Goal: Task Accomplishment & Management: Use online tool/utility

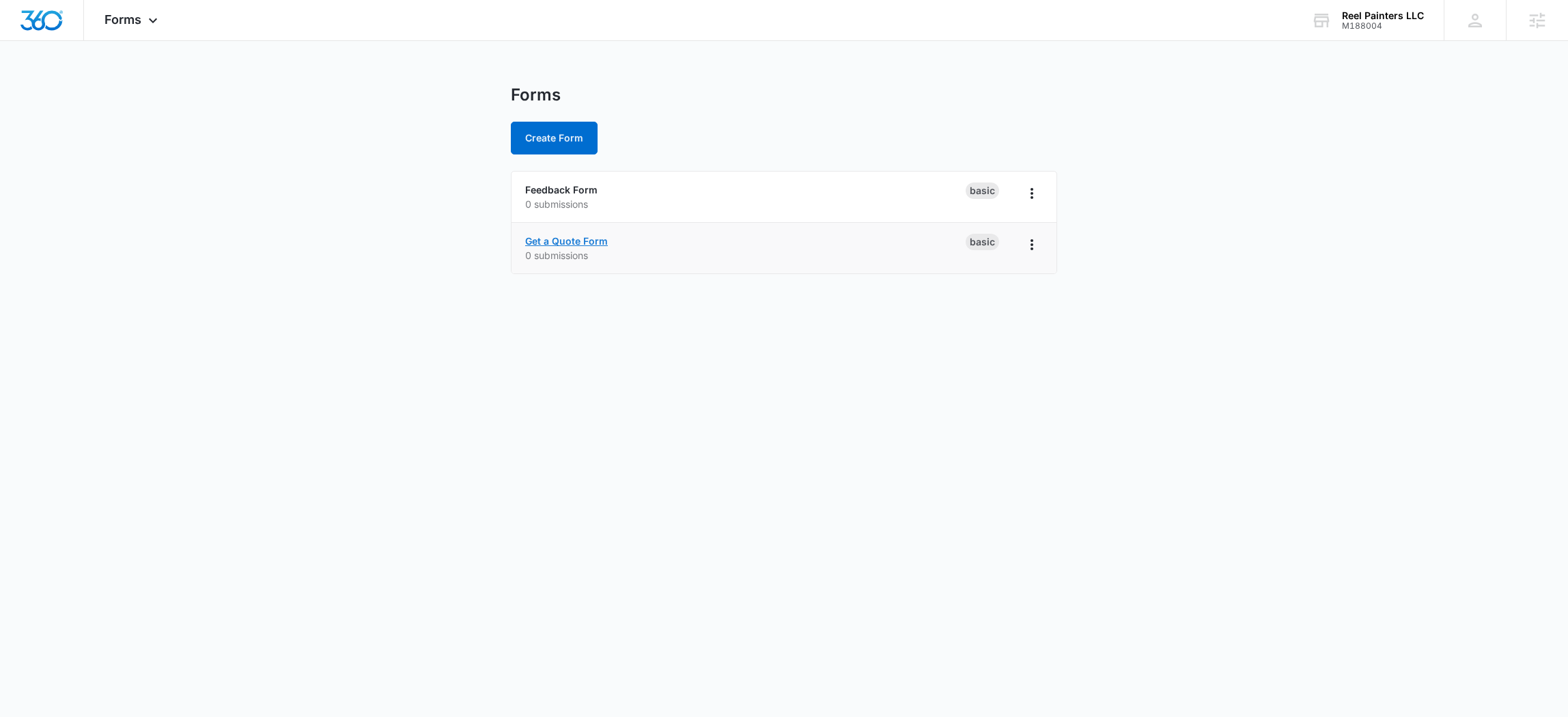
click at [581, 239] on link "Get a Quote Form" at bounding box center [566, 241] width 82 height 12
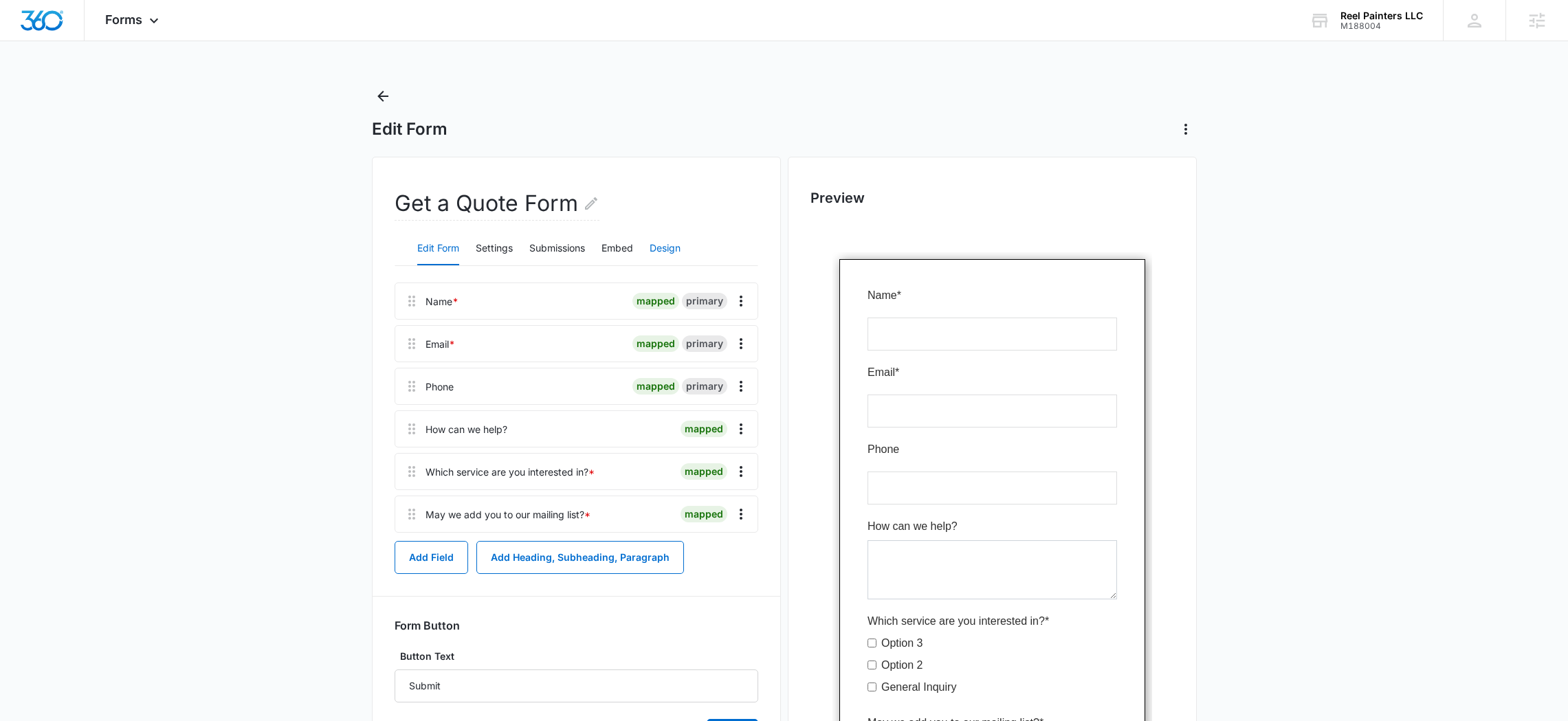
click at [673, 244] on button "Design" at bounding box center [664, 249] width 31 height 33
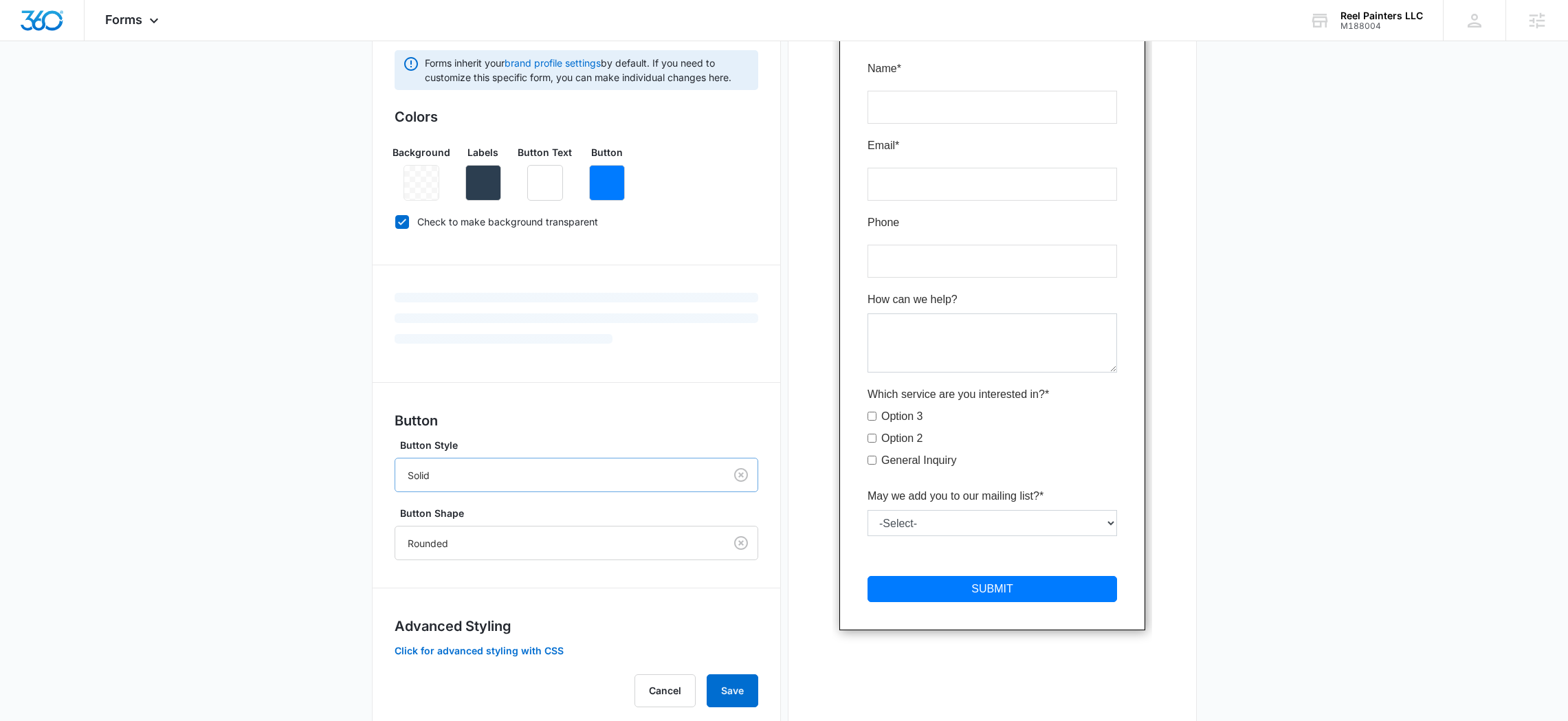
scroll to position [269, 0]
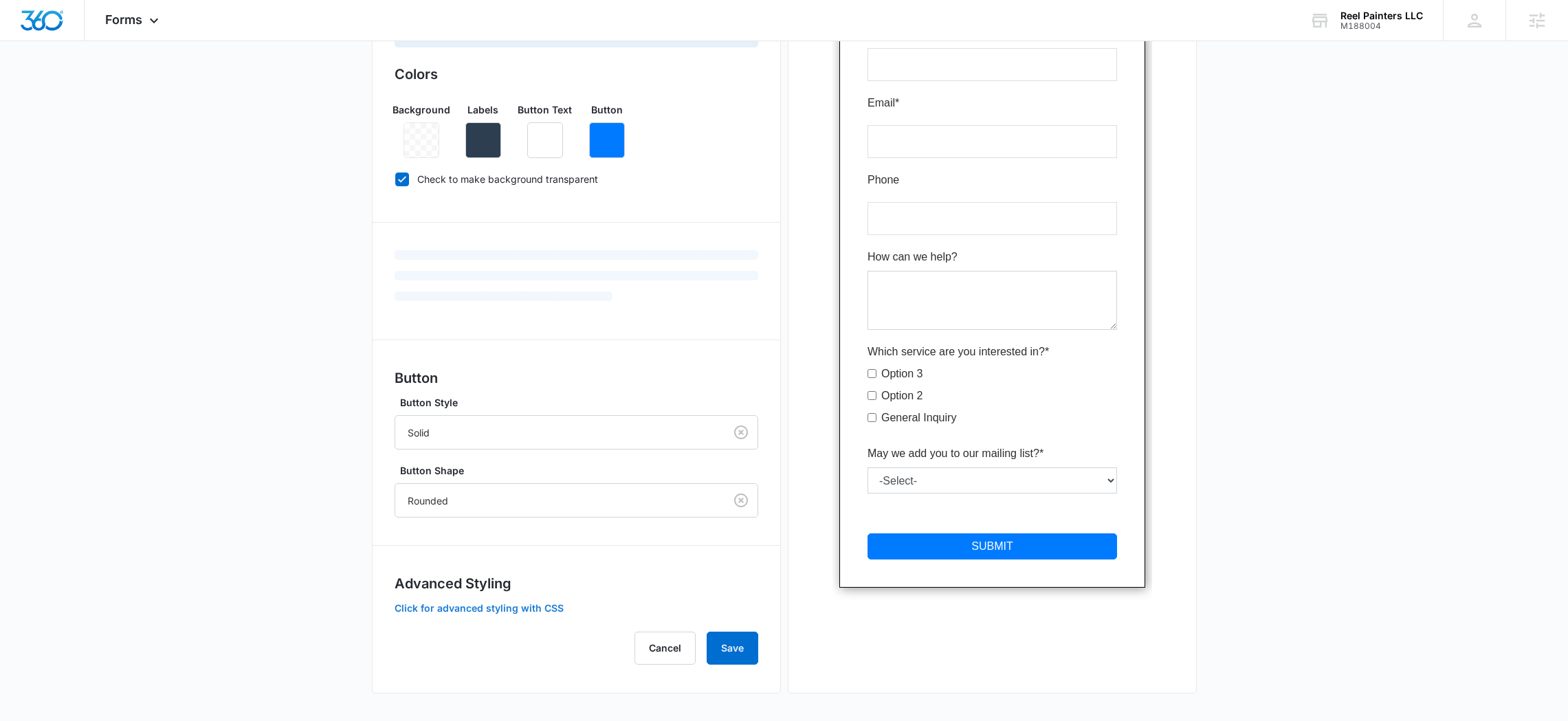
click at [548, 608] on button "Click for advanced styling with CSS" at bounding box center [478, 608] width 169 height 10
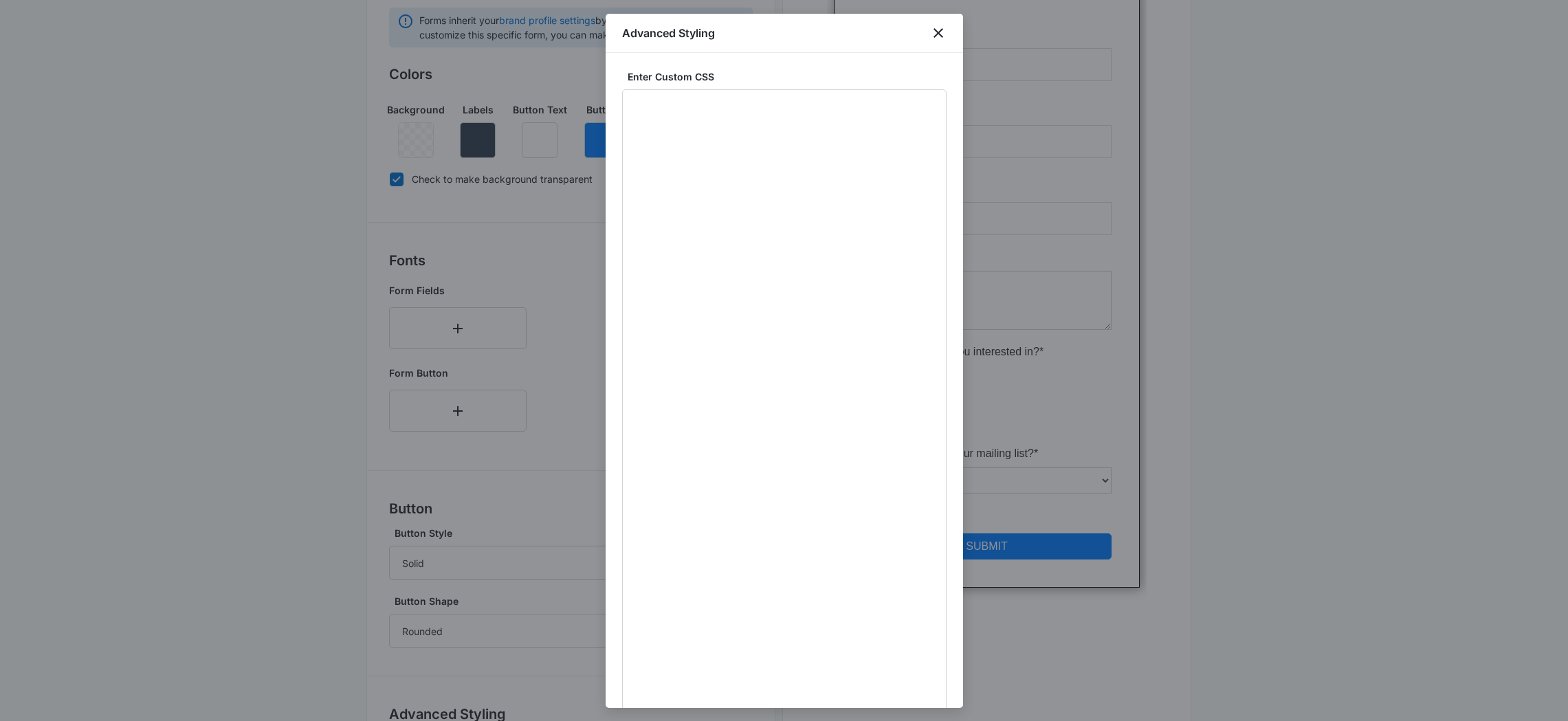
drag, startPoint x: 943, startPoint y: 165, endPoint x: 1012, endPoint y: 804, distance: 642.7
click at [1012, 451] on html "Forms Apps Reputation Websites Forms CRM Email Social Content Ads Intelligence …" at bounding box center [784, 92] width 1568 height 721
click at [710, 513] on textarea at bounding box center [784, 266] width 324 height 717
paste textarea "transition: border-color 200ms, color 200ms, background-color 200ms; display: i…"
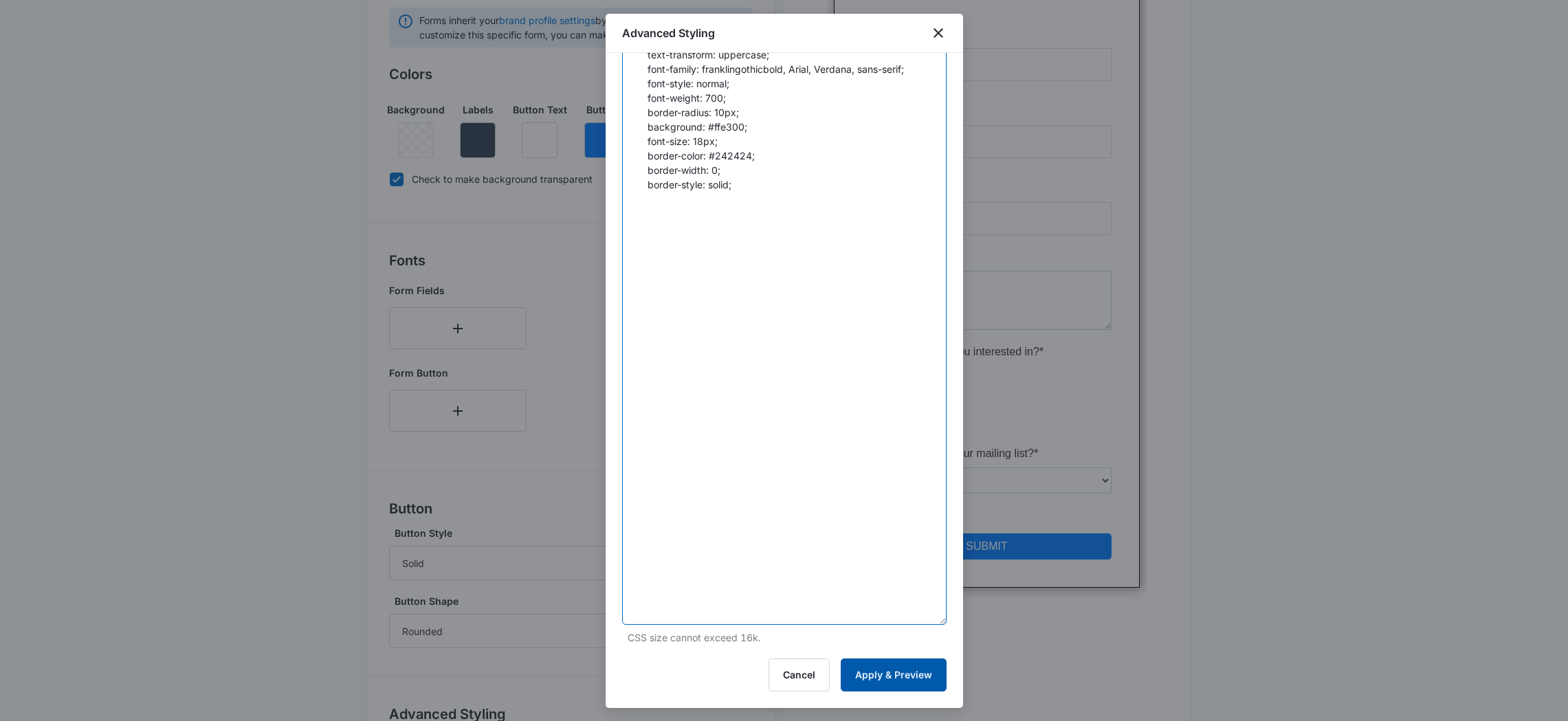
type textarea "transition: border-color 200ms, color 200ms, background-color 200ms; display: i…"
click at [912, 682] on button "Apply & Preview" at bounding box center [894, 675] width 106 height 33
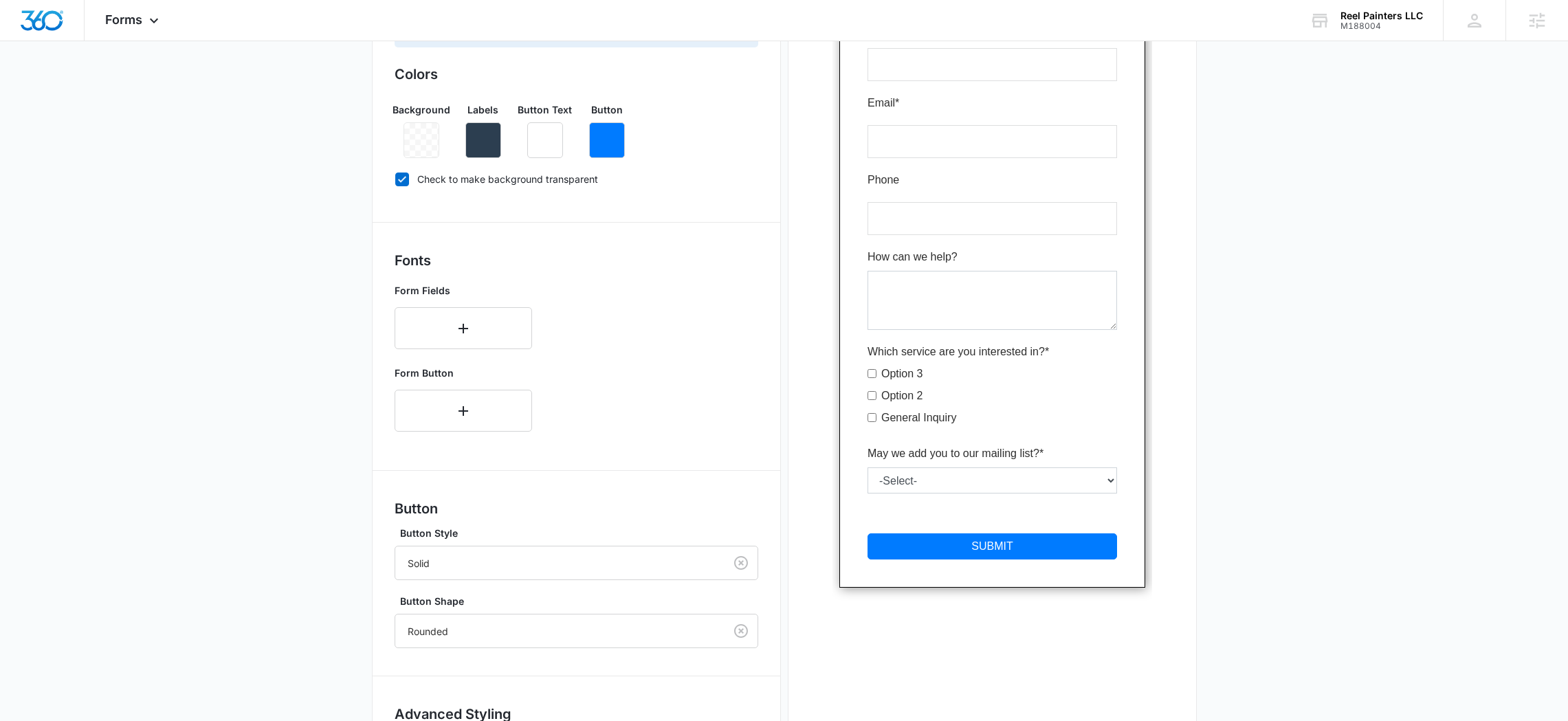
scroll to position [393, 0]
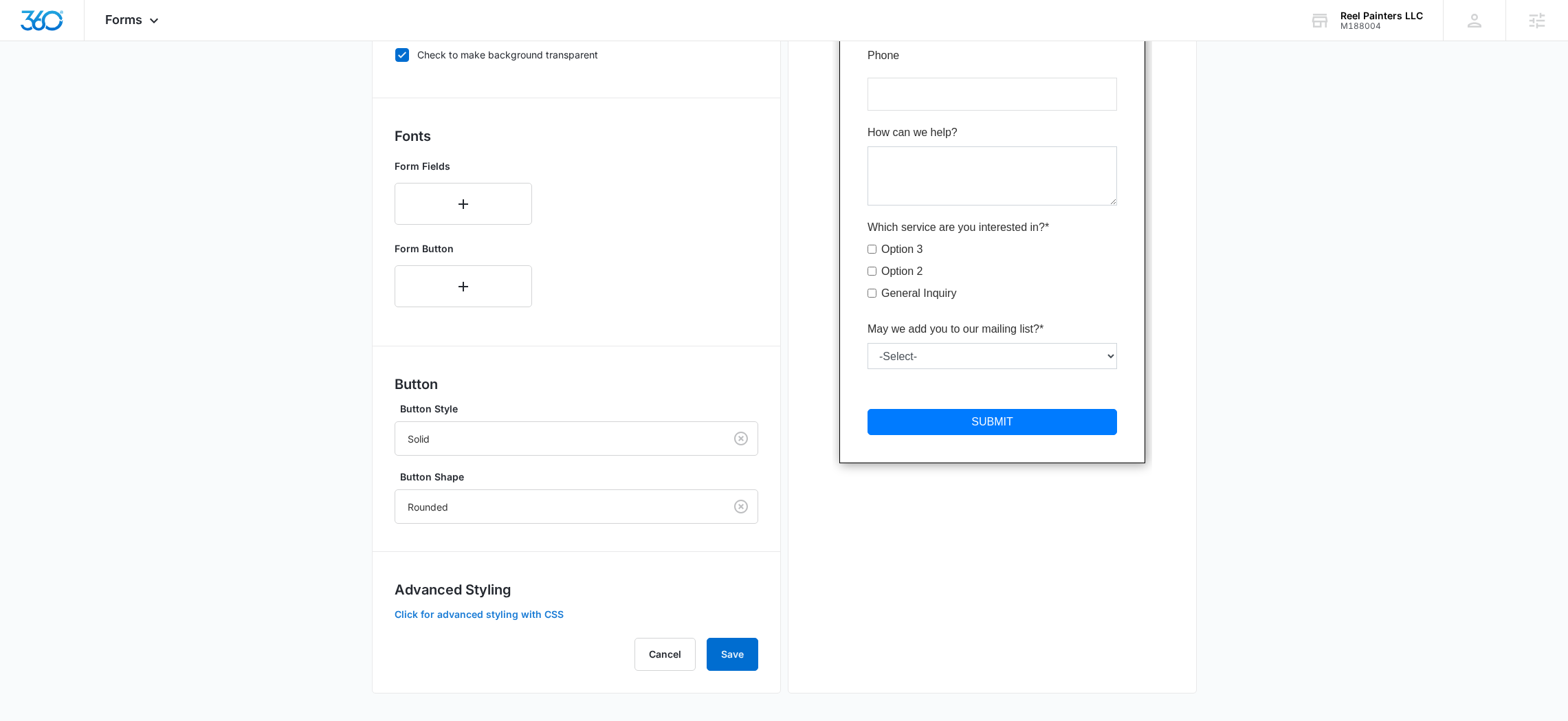
click at [525, 616] on button "Click for advanced styling with CSS" at bounding box center [478, 614] width 169 height 10
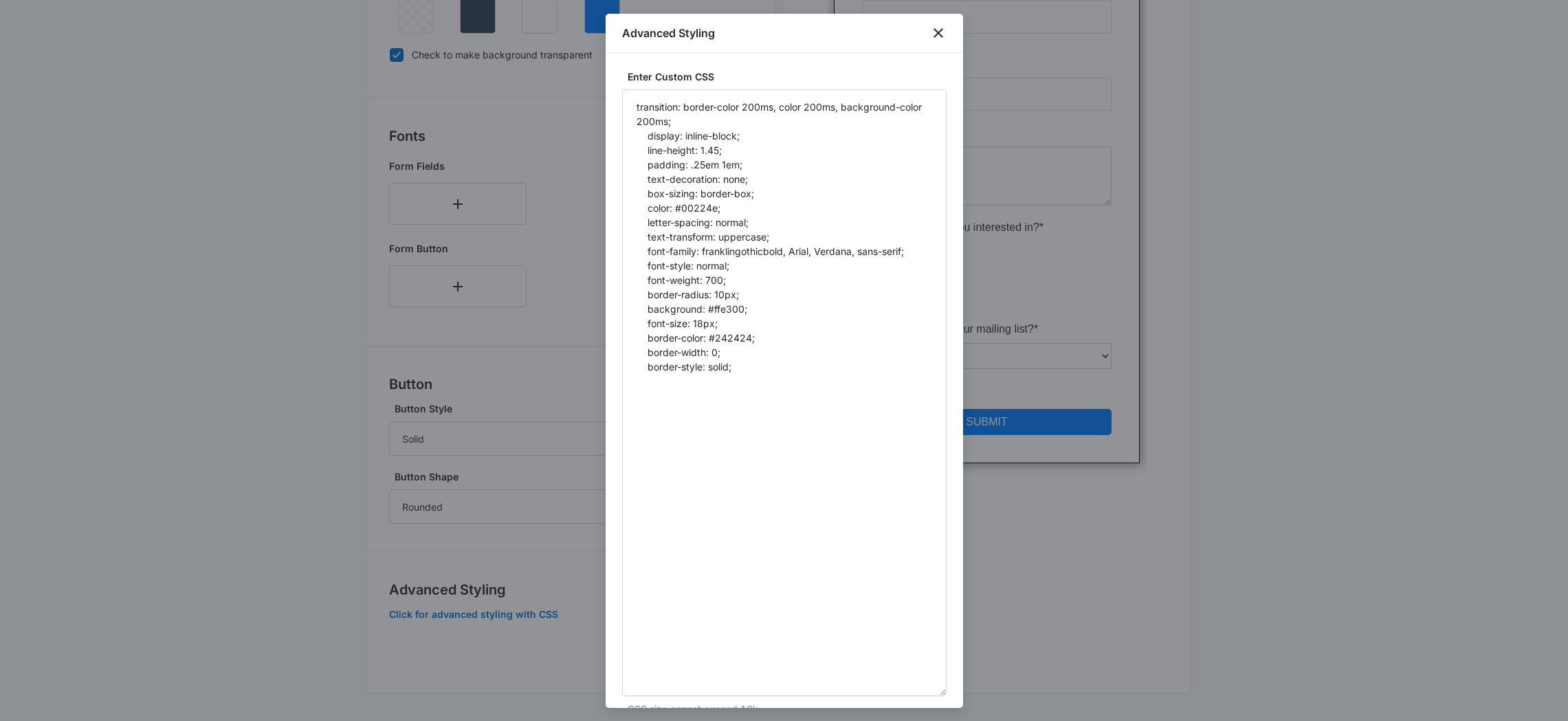
drag, startPoint x: 941, startPoint y: 166, endPoint x: 1018, endPoint y: 539, distance: 380.9
click at [783, 355] on textarea "transition: border-color 200ms, color 200ms, background-color 200ms; display: i…" at bounding box center [784, 409] width 324 height 639
click at [773, 368] on textarea "transition: border-color 200ms, color 200ms, background-color 200ms; display: i…" at bounding box center [784, 409] width 324 height 639
paste textarea "/* General CSS */ body { margin: 10px; /* must use if you are putting a drop sh…"
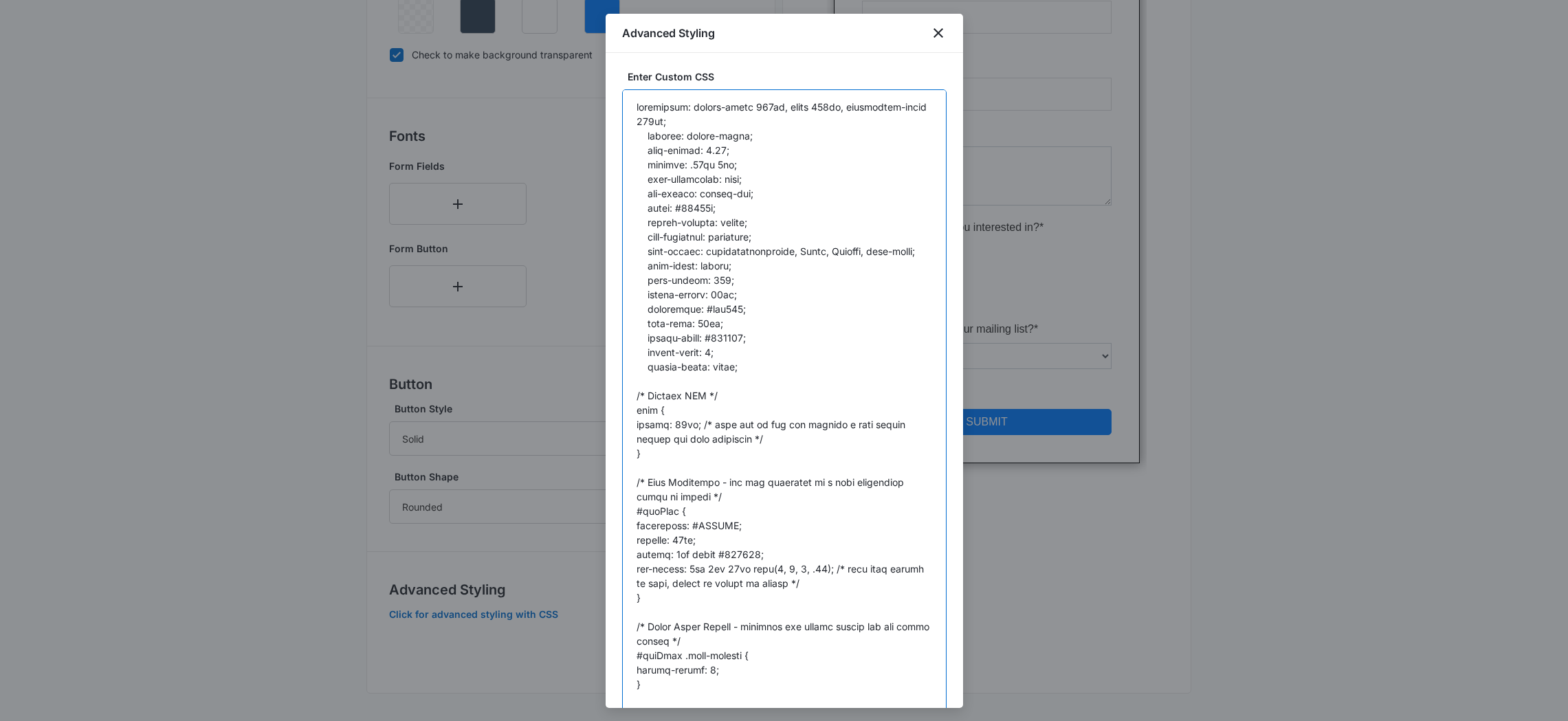
drag, startPoint x: 755, startPoint y: 365, endPoint x: 522, endPoint y: 82, distance: 366.6
click at [522, 80] on body "Forms Apps Reputation Websites Forms CRM Email Social Content Ads Intelligence …" at bounding box center [784, 164] width 1568 height 1114
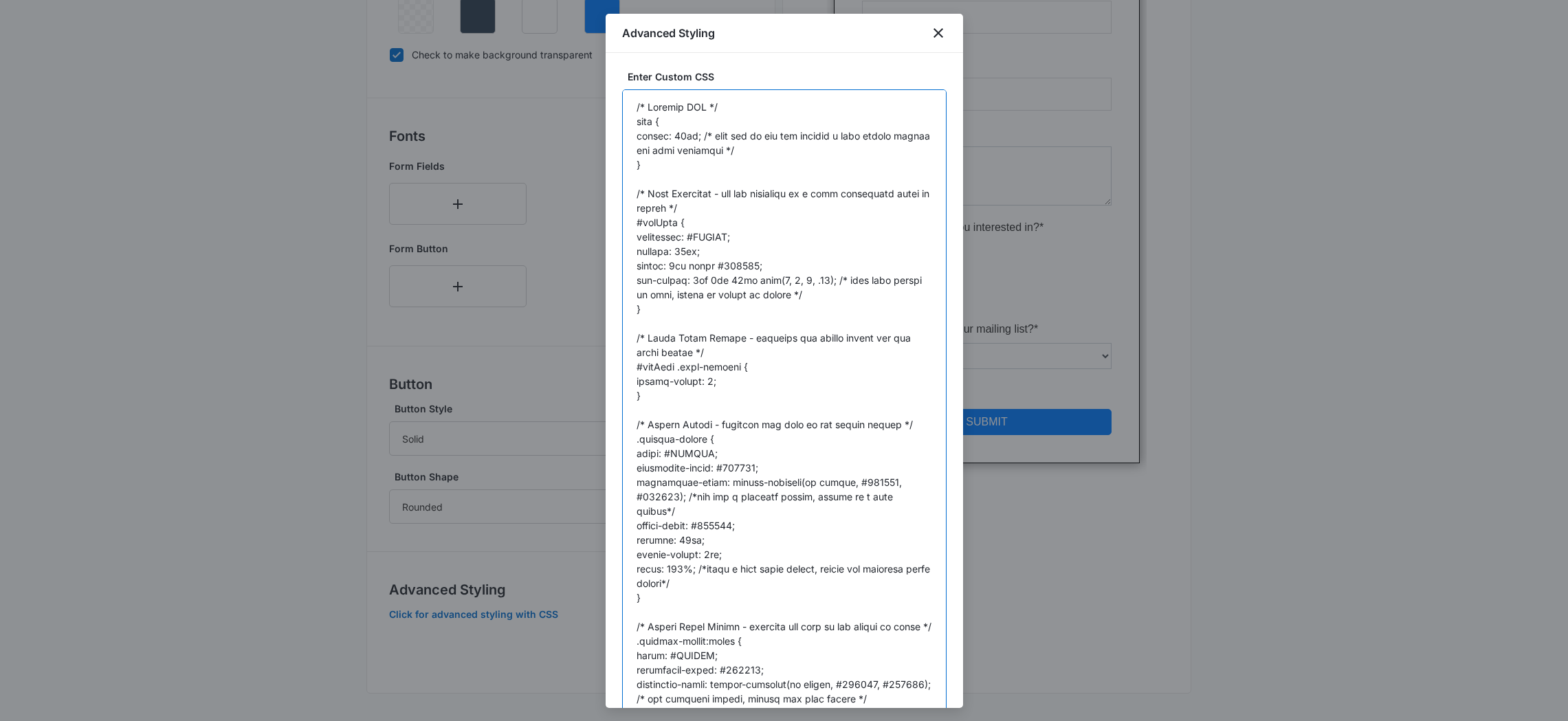
click at [634, 130] on textarea at bounding box center [784, 409] width 324 height 639
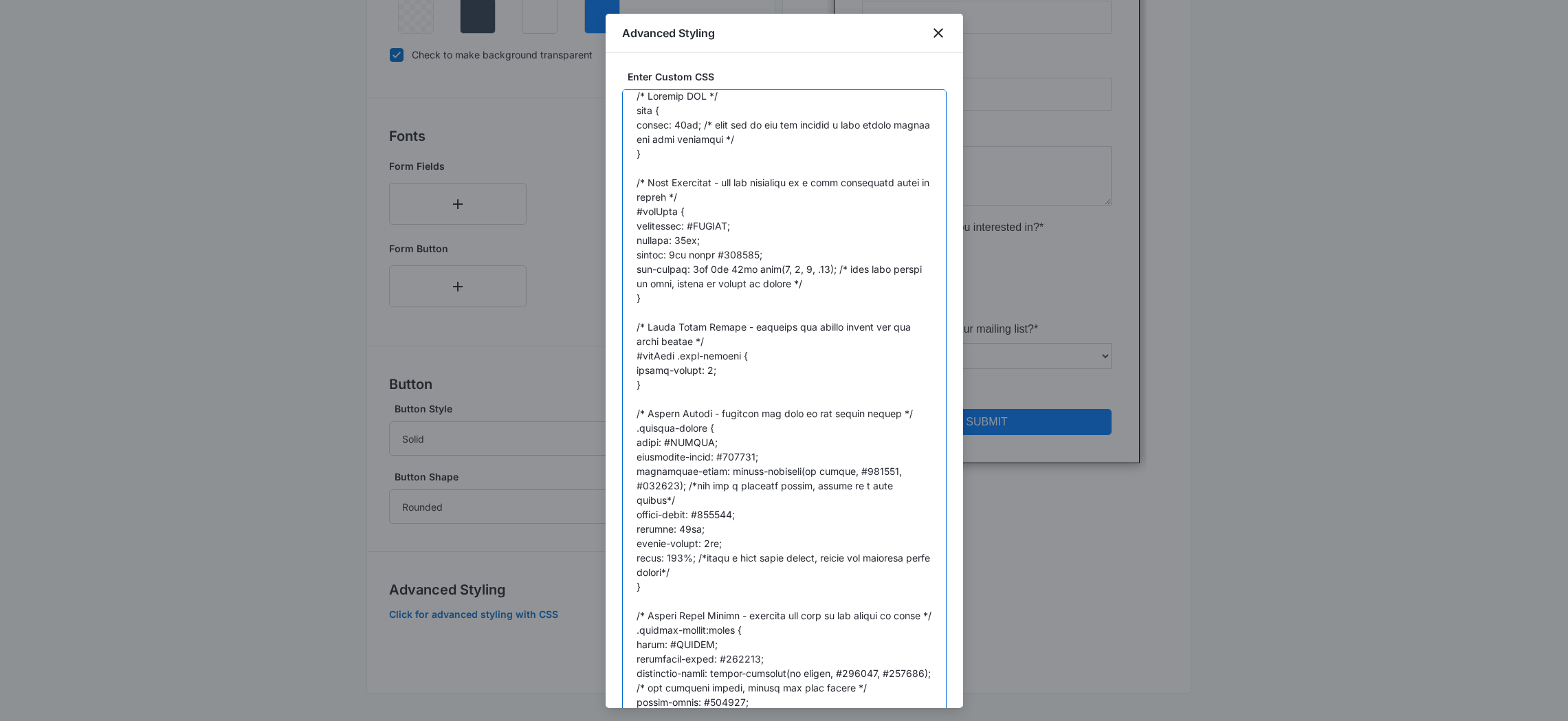
scroll to position [24, 0]
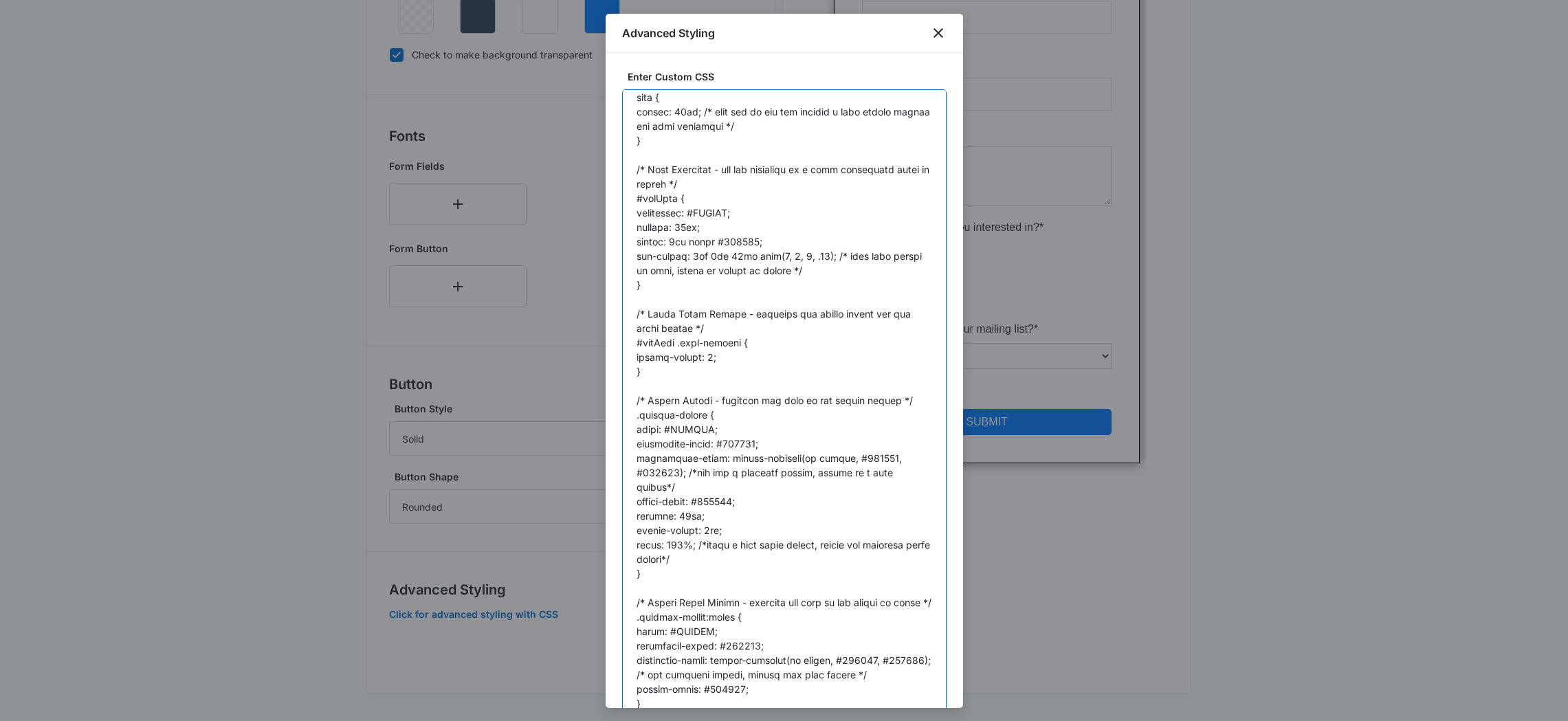
drag, startPoint x: 716, startPoint y: 532, endPoint x: 635, endPoint y: 430, distance: 130.2
click at [635, 430] on textarea at bounding box center [784, 409] width 324 height 639
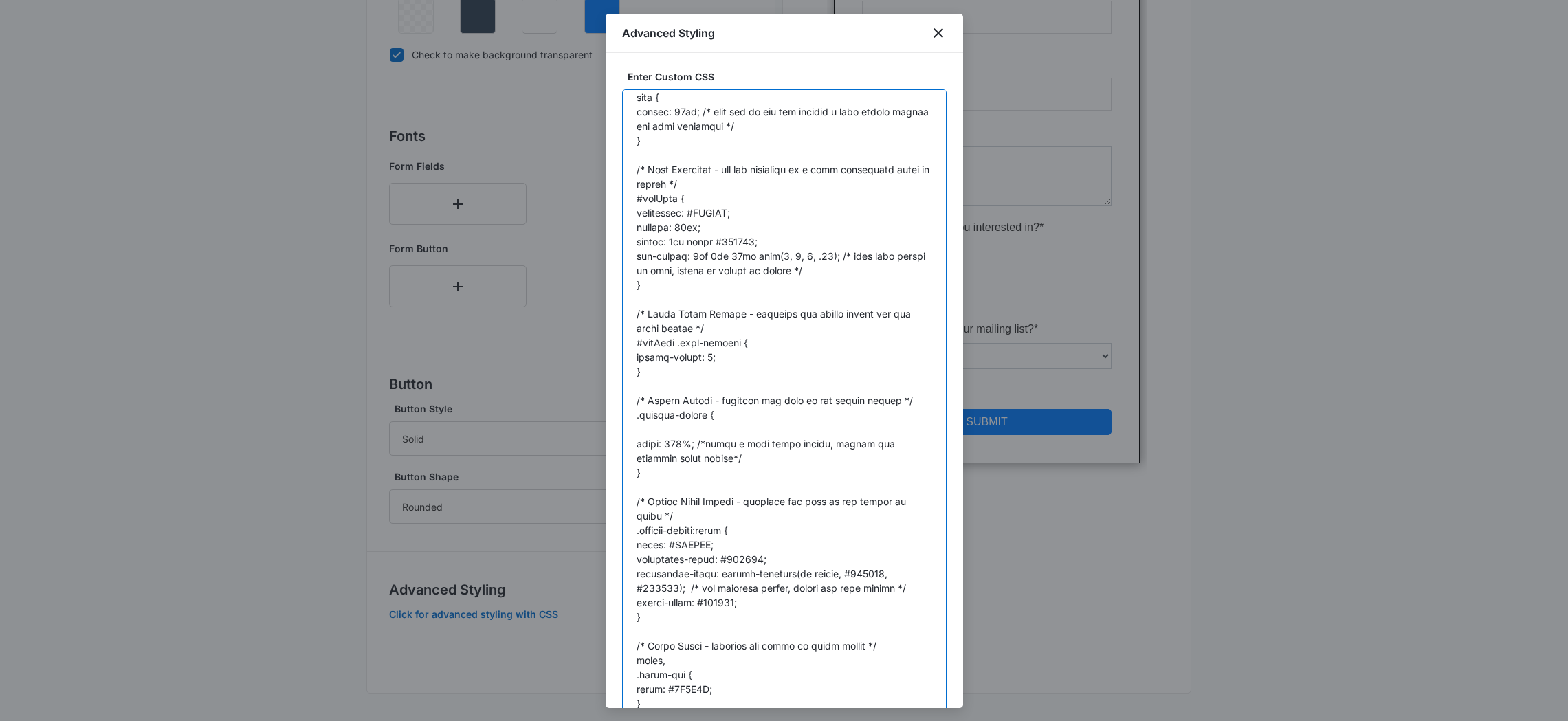
paste textarea "transition: border-color 200ms, color 200ms, background-color 200ms; display: i…"
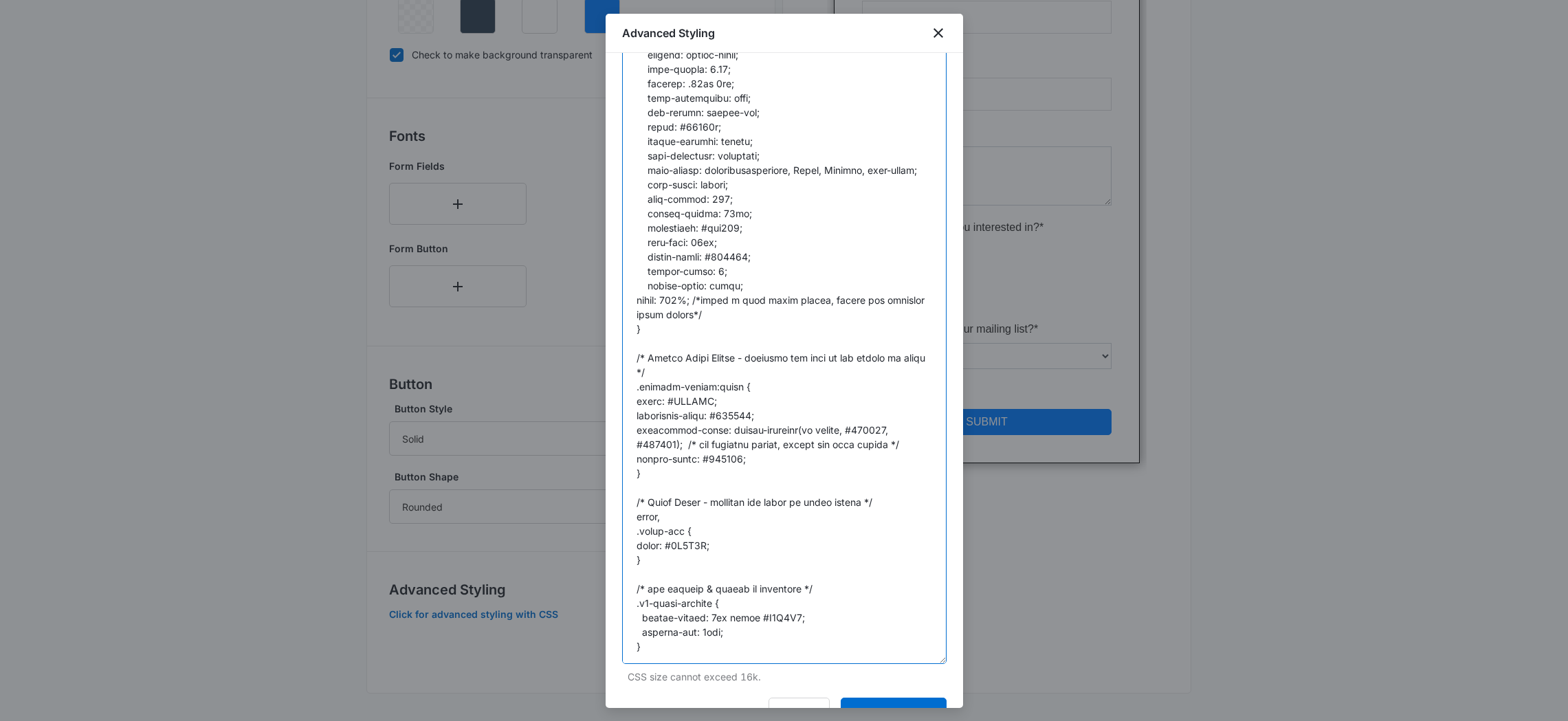
scroll to position [104, 0]
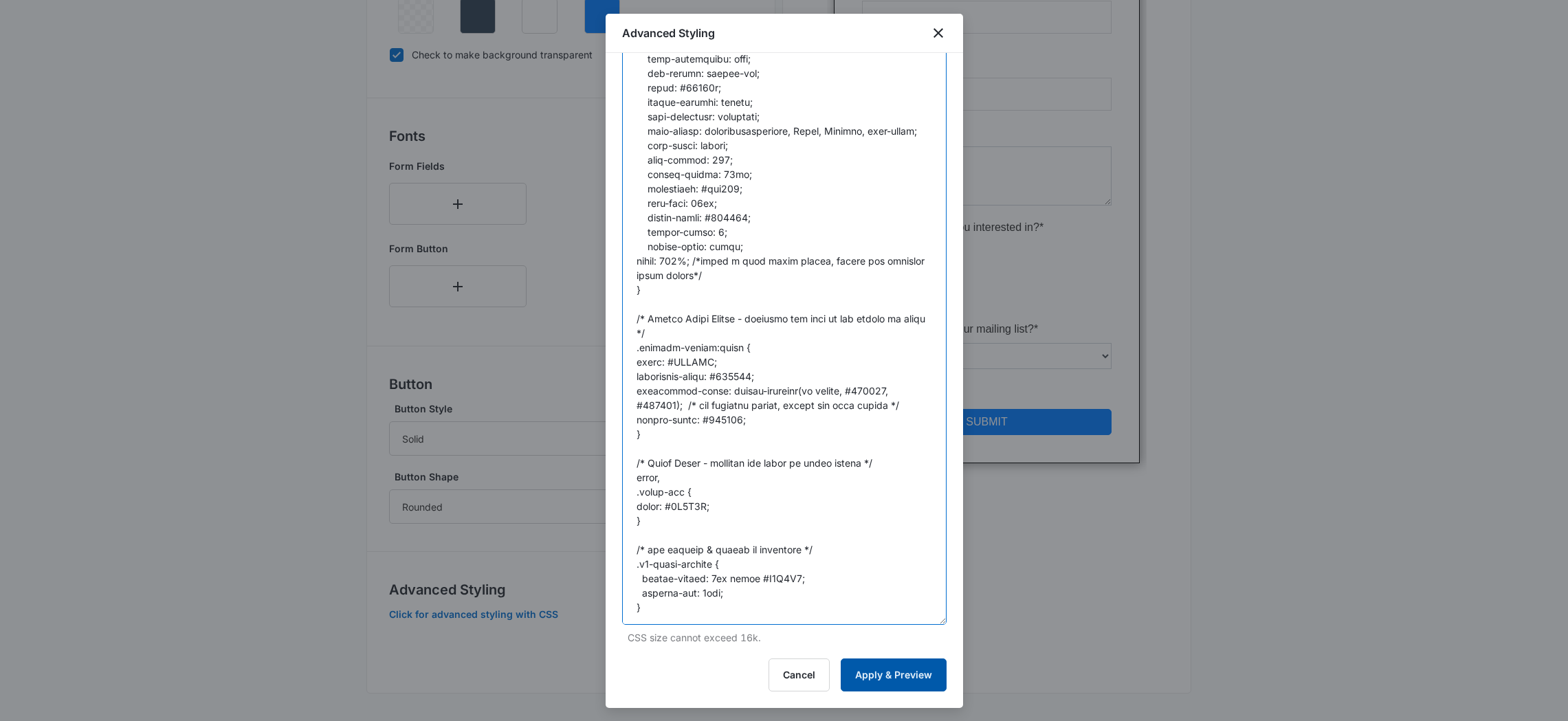
type textarea "/* General CSS */ body { margin: 10px; /* must use if you are putting a drop sh…"
click at [903, 681] on button "Apply & Preview" at bounding box center [894, 675] width 106 height 33
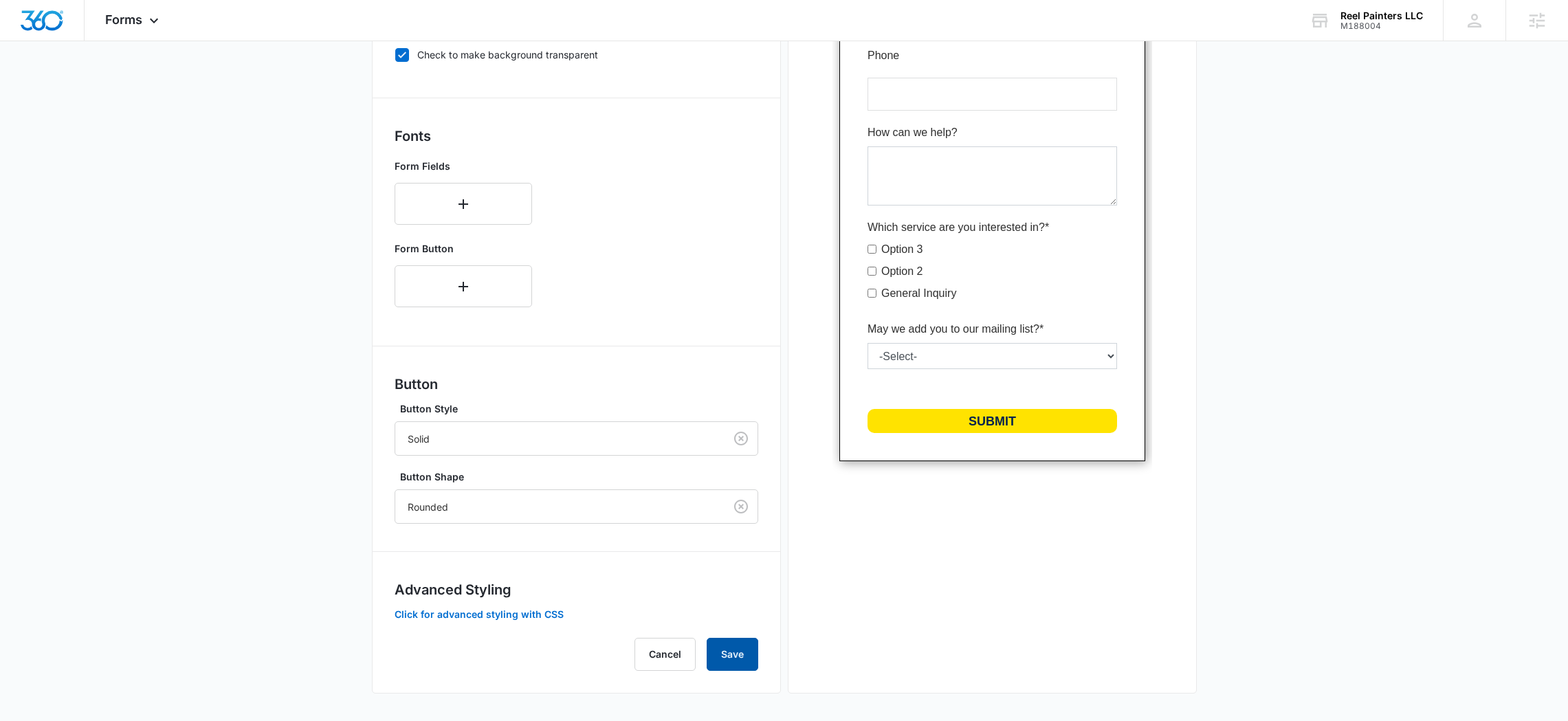
click at [743, 656] on button "Save" at bounding box center [732, 654] width 51 height 33
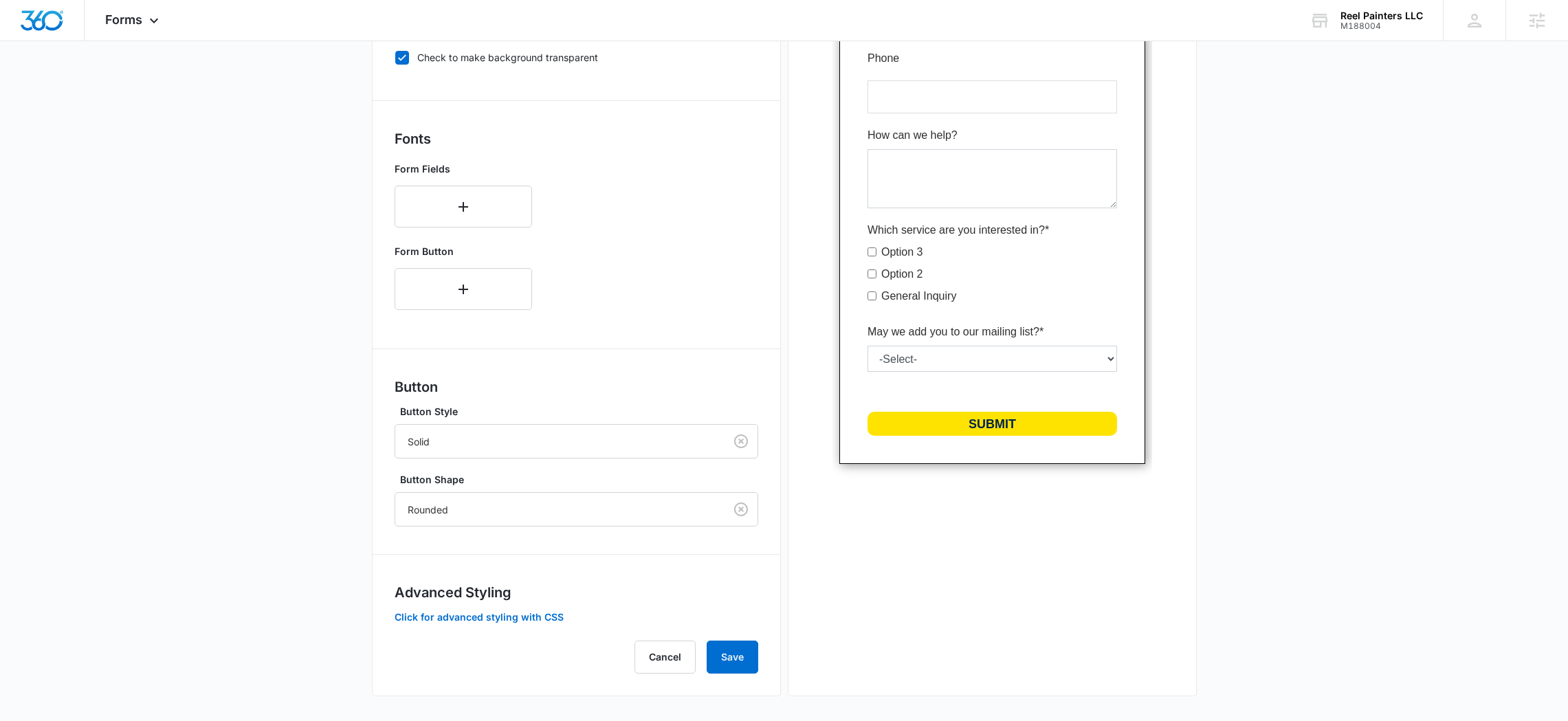
scroll to position [390, 0]
click at [524, 617] on button "Click for advanced styling with CSS" at bounding box center [478, 617] width 169 height 10
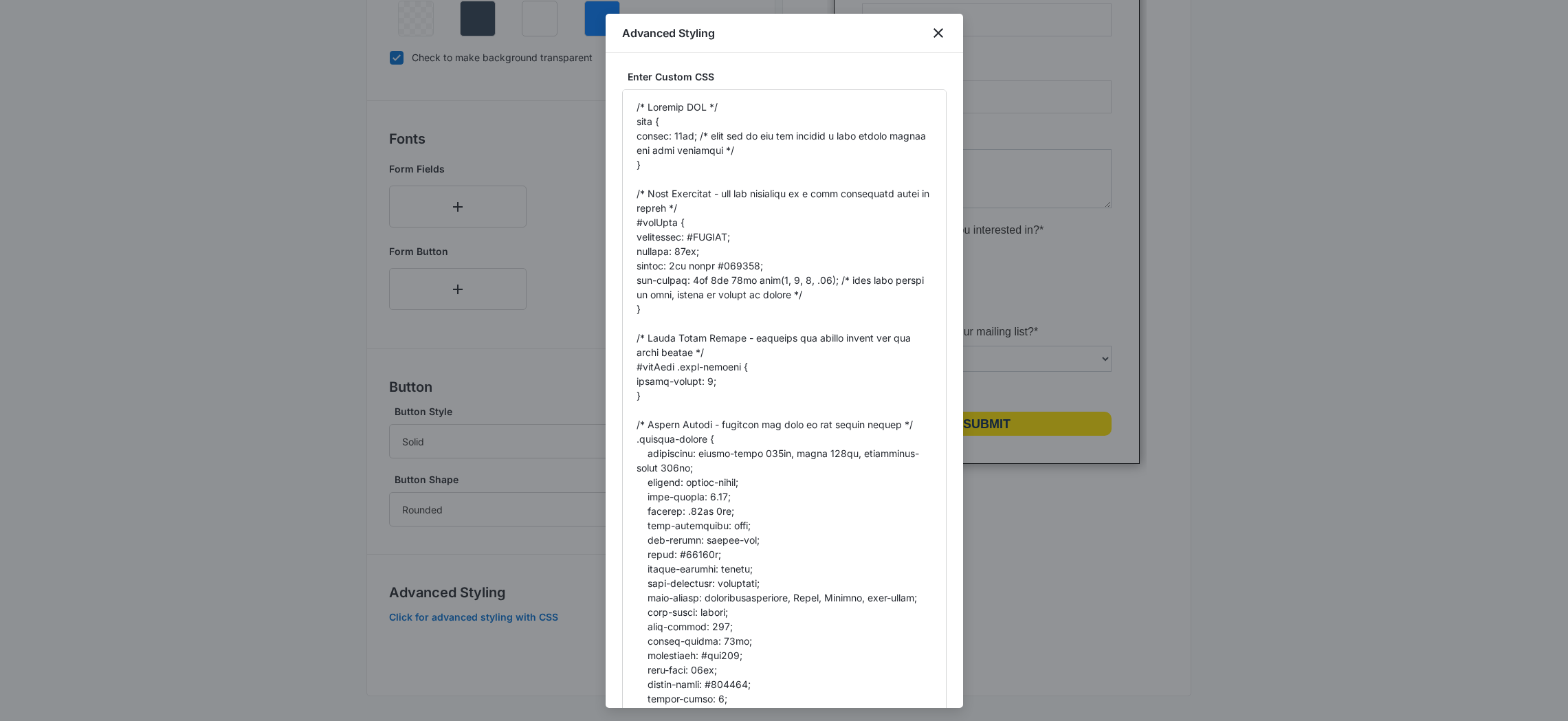
drag, startPoint x: 936, startPoint y: 163, endPoint x: 1068, endPoint y: 771, distance: 622.2
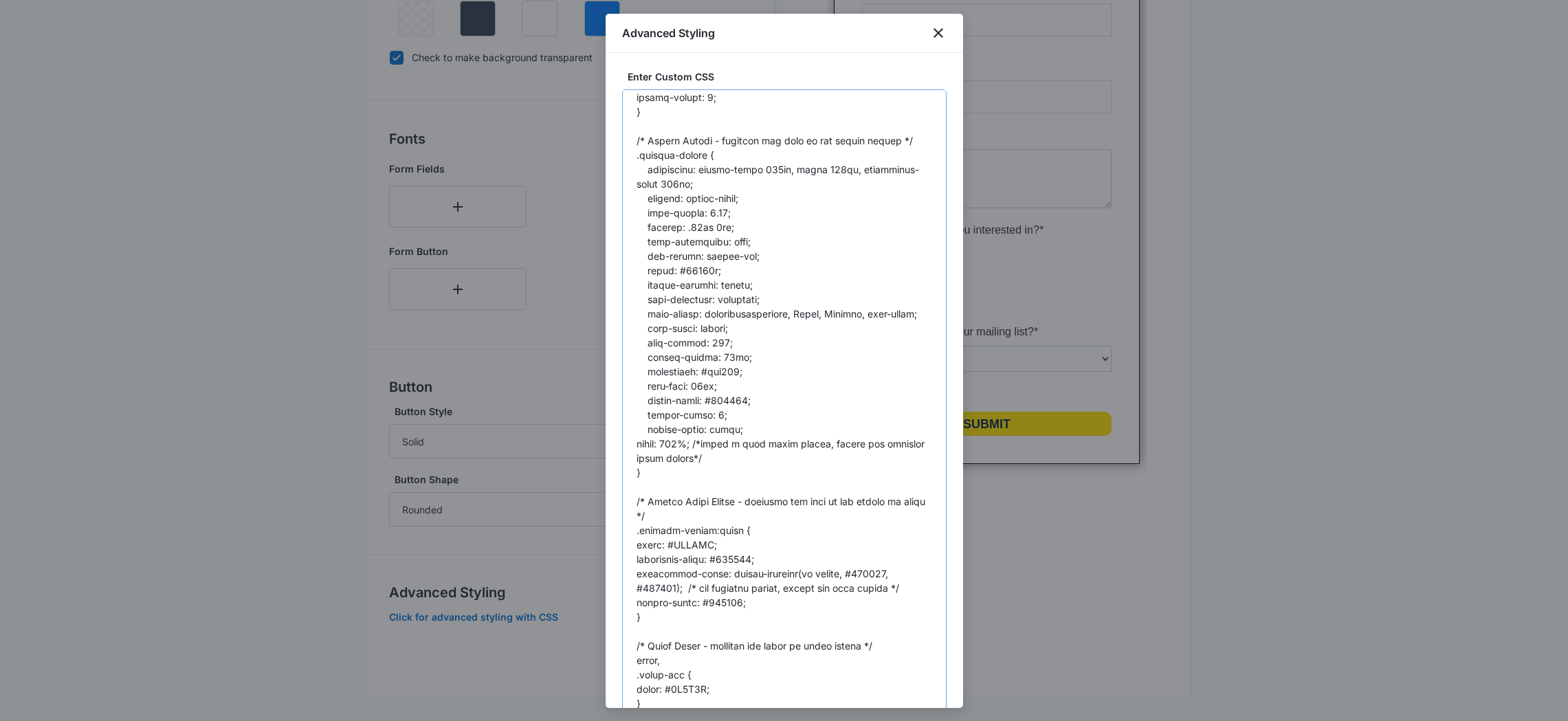
scroll to position [314, 0]
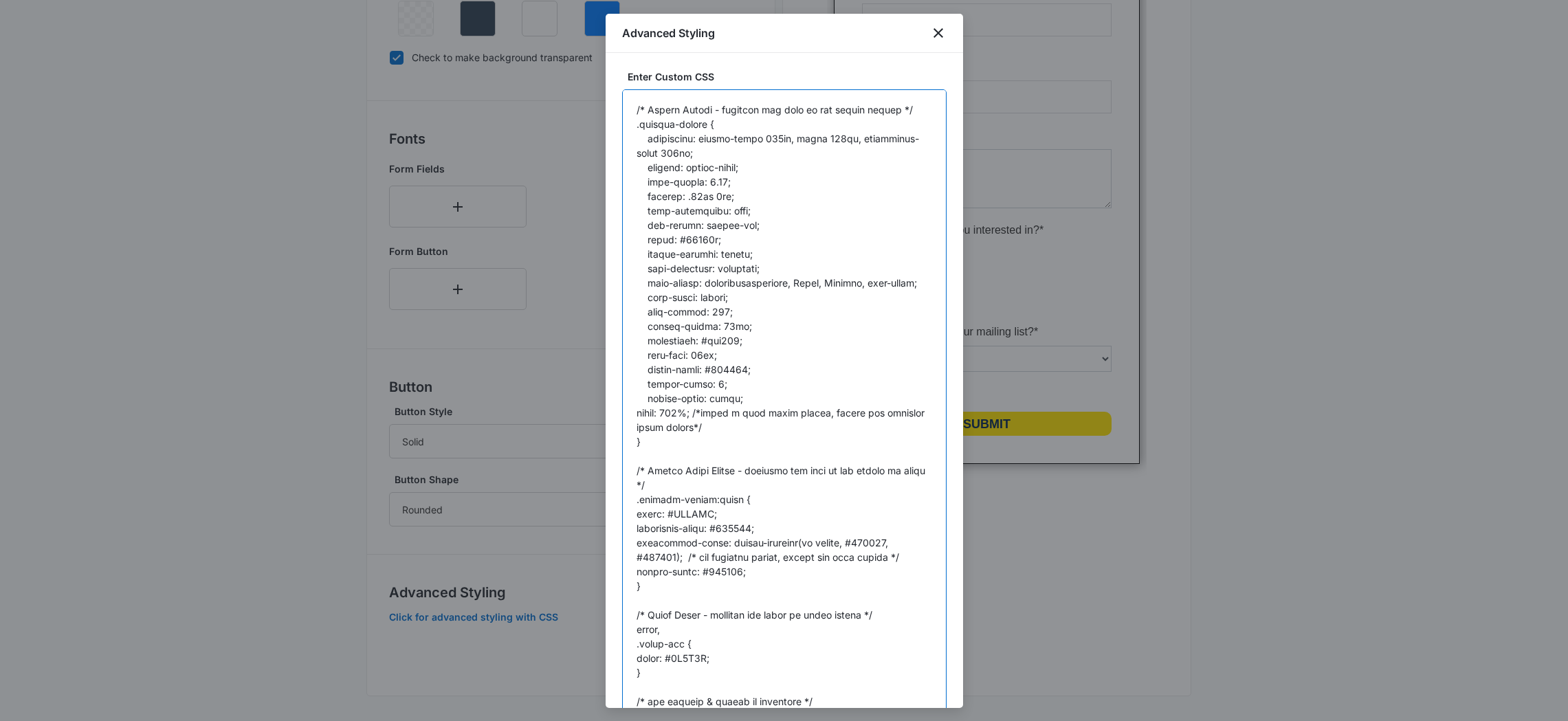
drag, startPoint x: 764, startPoint y: 525, endPoint x: 728, endPoint y: 524, distance: 36.0
click at [728, 524] on textarea at bounding box center [784, 433] width 324 height 687
paste textarea "00bbf2"
drag, startPoint x: 691, startPoint y: 554, endPoint x: 626, endPoint y: 548, distance: 65.3
click at [625, 548] on textarea at bounding box center [784, 433] width 324 height 687
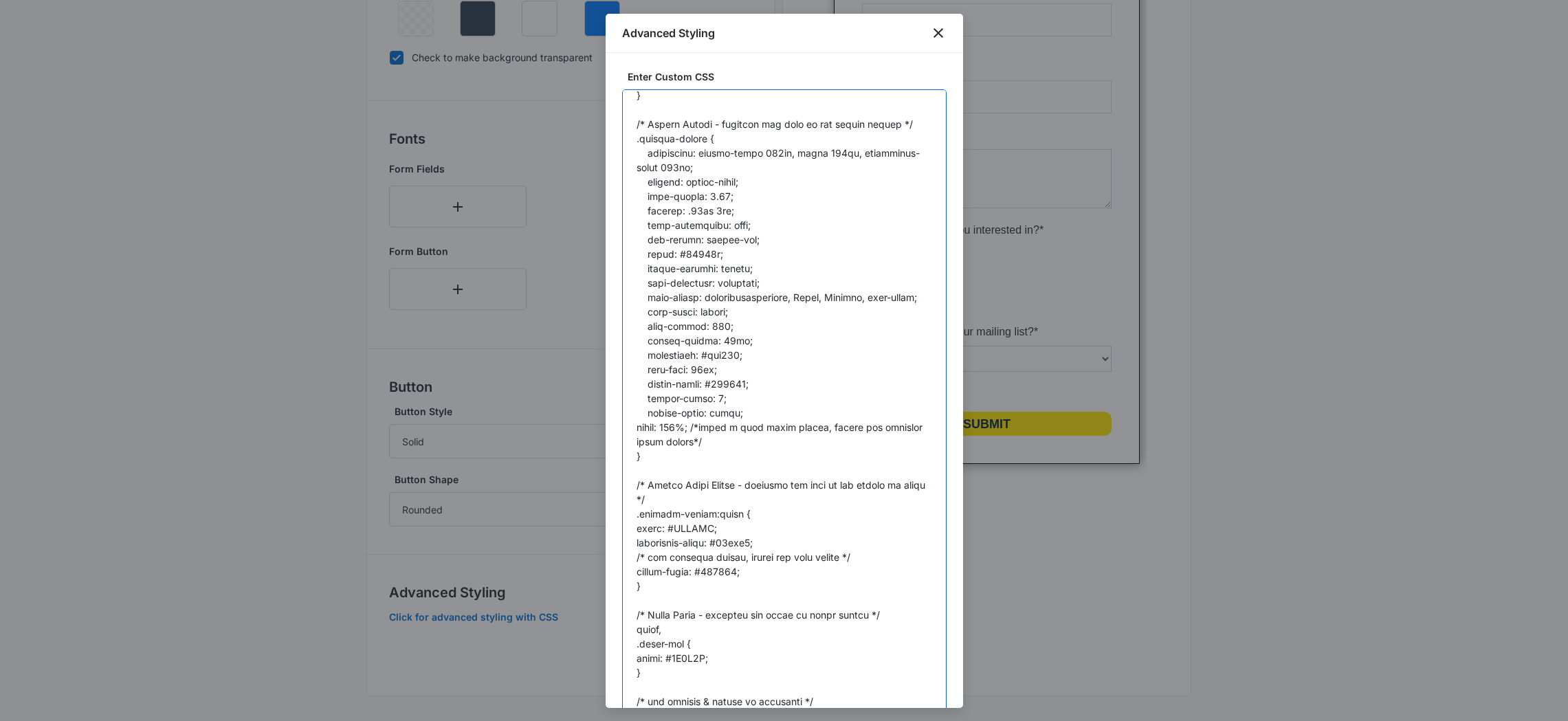
scroll to position [300, 0]
drag, startPoint x: 741, startPoint y: 572, endPoint x: 707, endPoint y: 574, distance: 34.1
click at [707, 574] on textarea at bounding box center [784, 433] width 324 height 687
paste textarea "00bbf2"
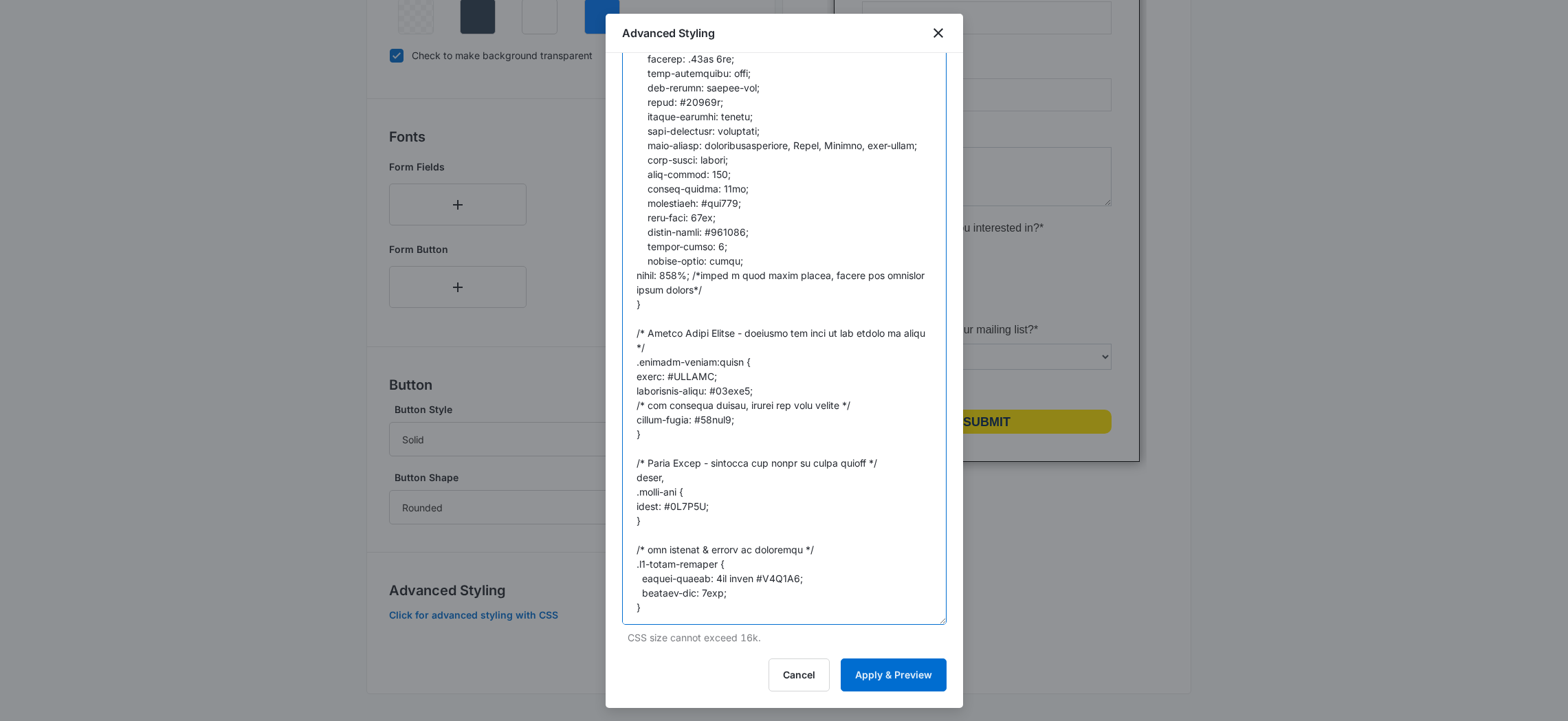
scroll to position [393, 0]
type textarea "/* General CSS */ body { margin: 10px; /* must use if you are putting a drop sh…"
click at [873, 678] on button "Apply & Preview" at bounding box center [894, 675] width 106 height 33
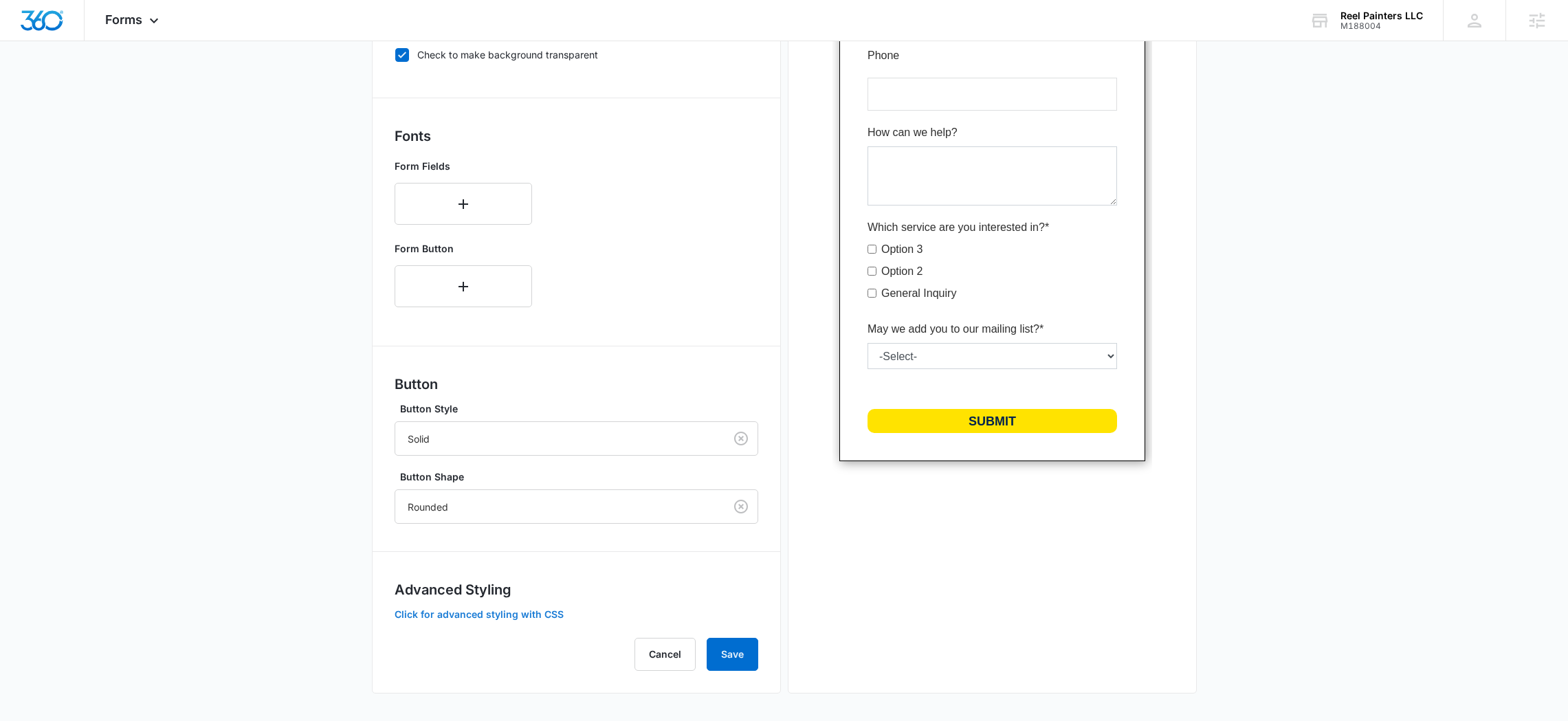
click at [525, 612] on button "Click for advanced styling with CSS" at bounding box center [478, 614] width 169 height 10
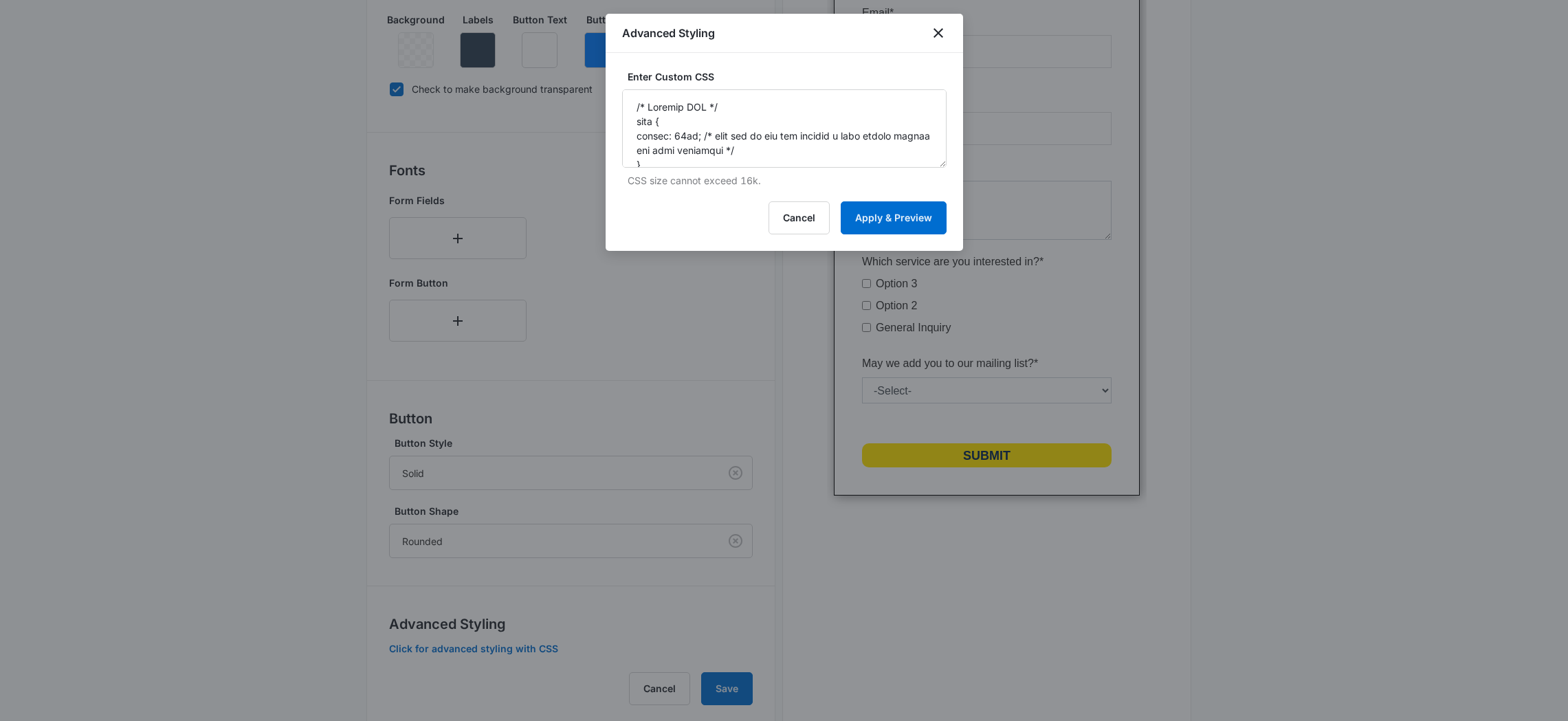
scroll to position [0, 0]
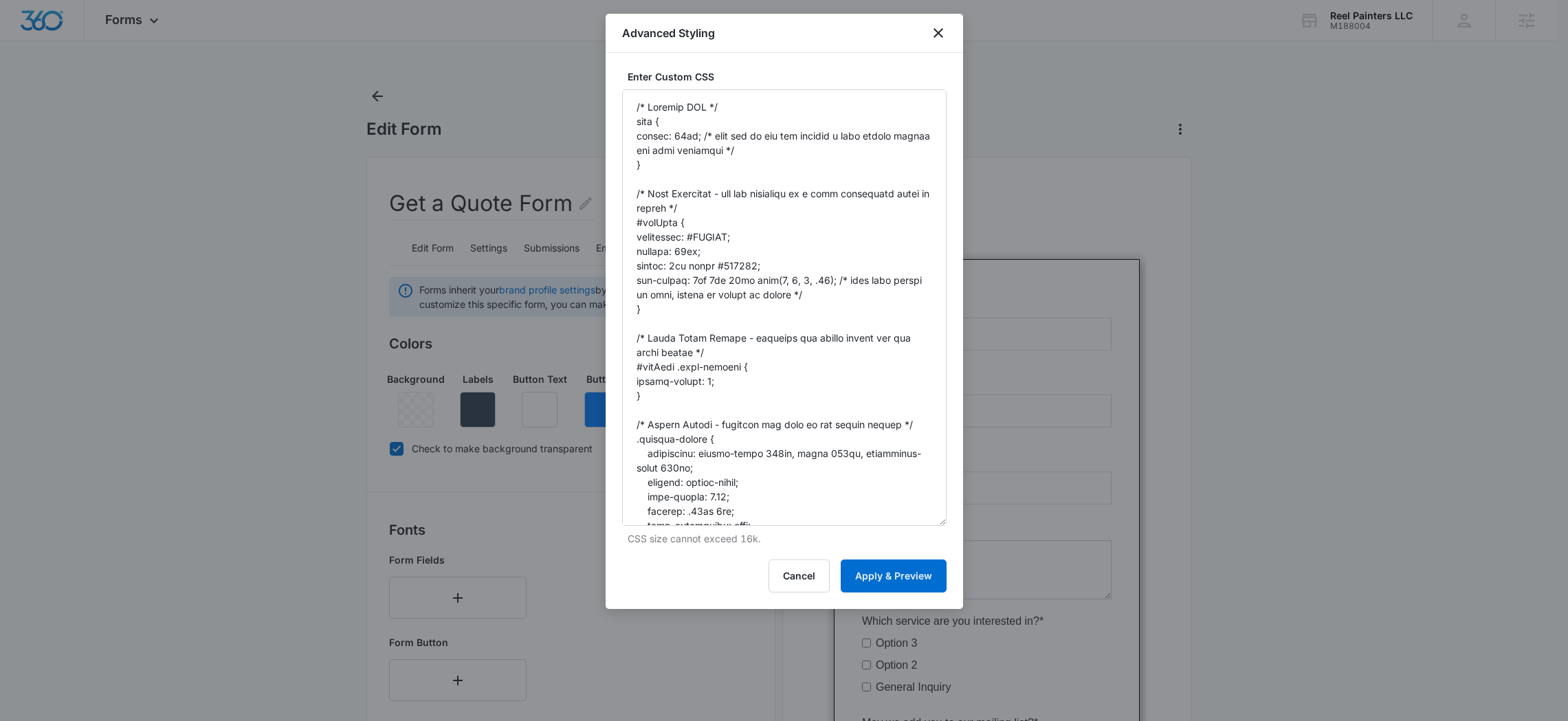
drag, startPoint x: 943, startPoint y: 161, endPoint x: 1093, endPoint y: 534, distance: 402.0
click at [1037, 571] on body "Forms Apps Reputation Websites Forms CRM Email Social Content Ads Intelligence …" at bounding box center [784, 557] width 1568 height 1114
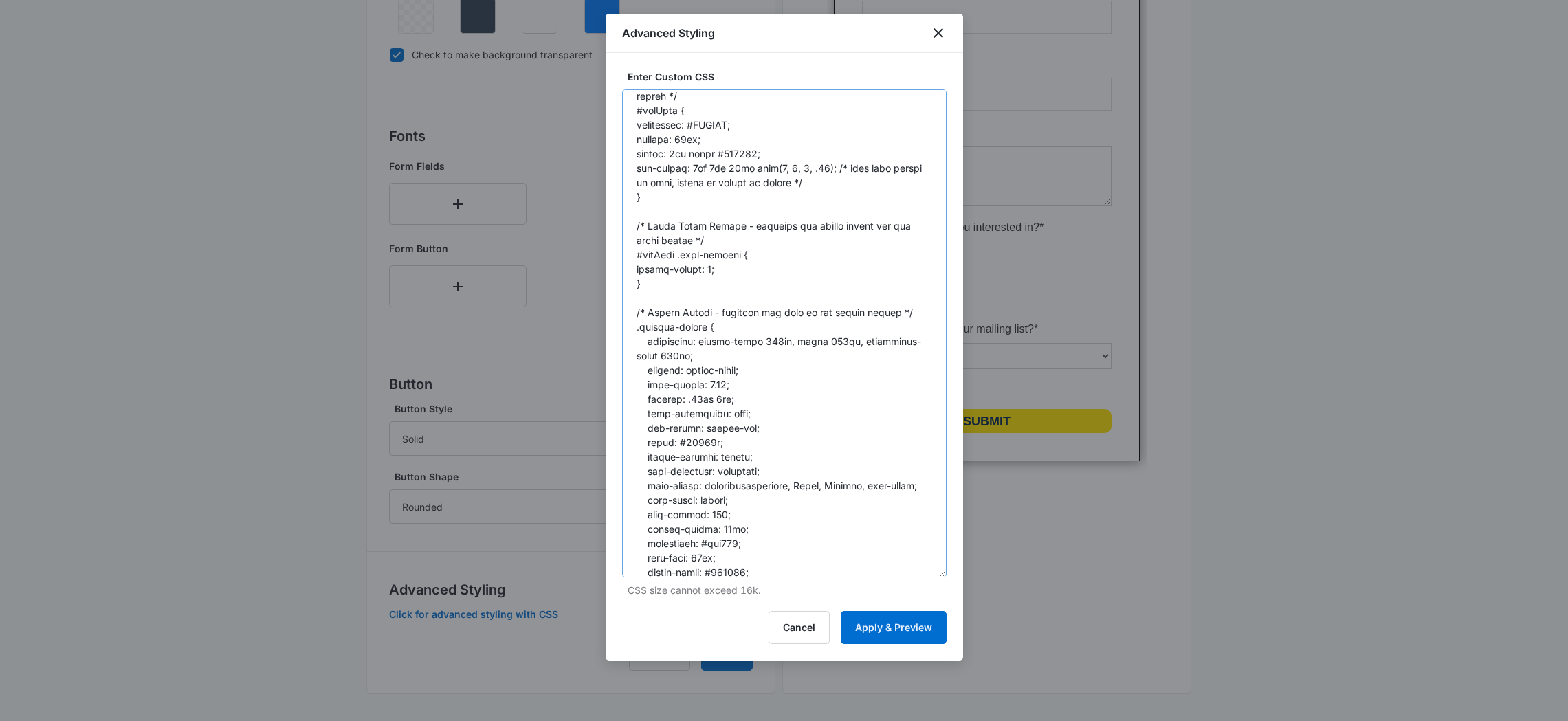
scroll to position [22, 0]
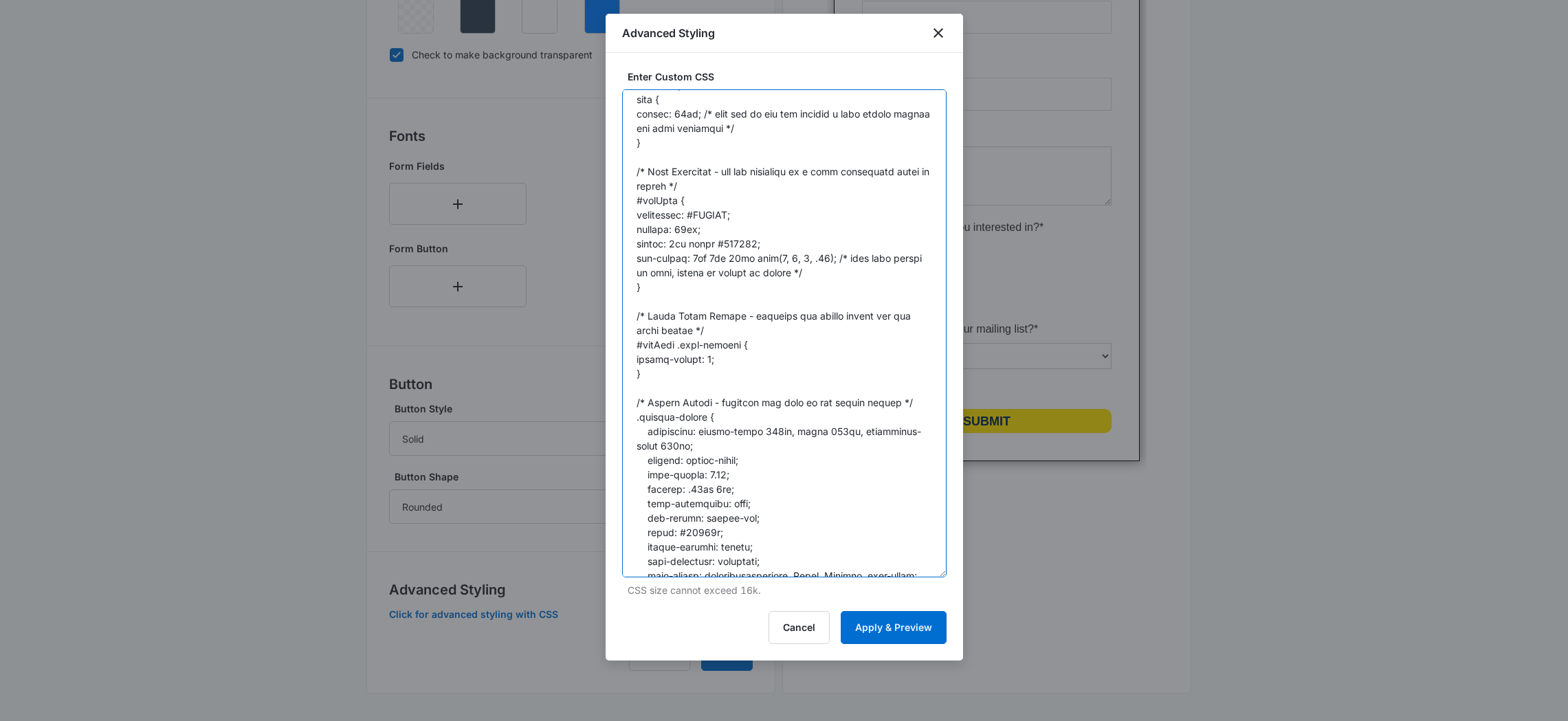
drag, startPoint x: 754, startPoint y: 243, endPoint x: 720, endPoint y: 243, distance: 34.0
click at [720, 243] on textarea at bounding box center [784, 334] width 324 height 488
type textarea "/* General CSS */ body { margin: 10px; /* must use if you are putting a drop sh…"
click at [885, 625] on button "Apply & Preview" at bounding box center [894, 628] width 106 height 33
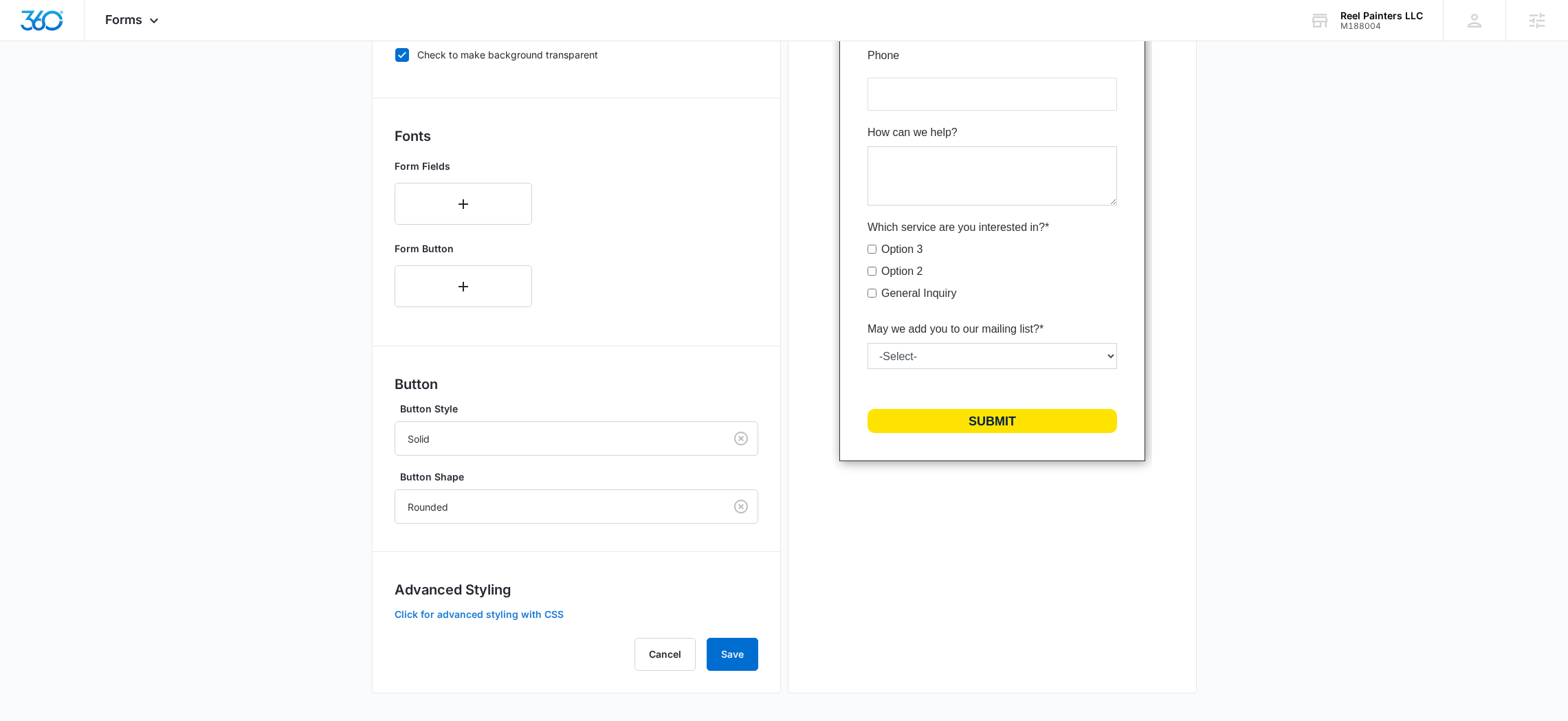
click at [513, 616] on button "Click for advanced styling with CSS" at bounding box center [478, 614] width 169 height 10
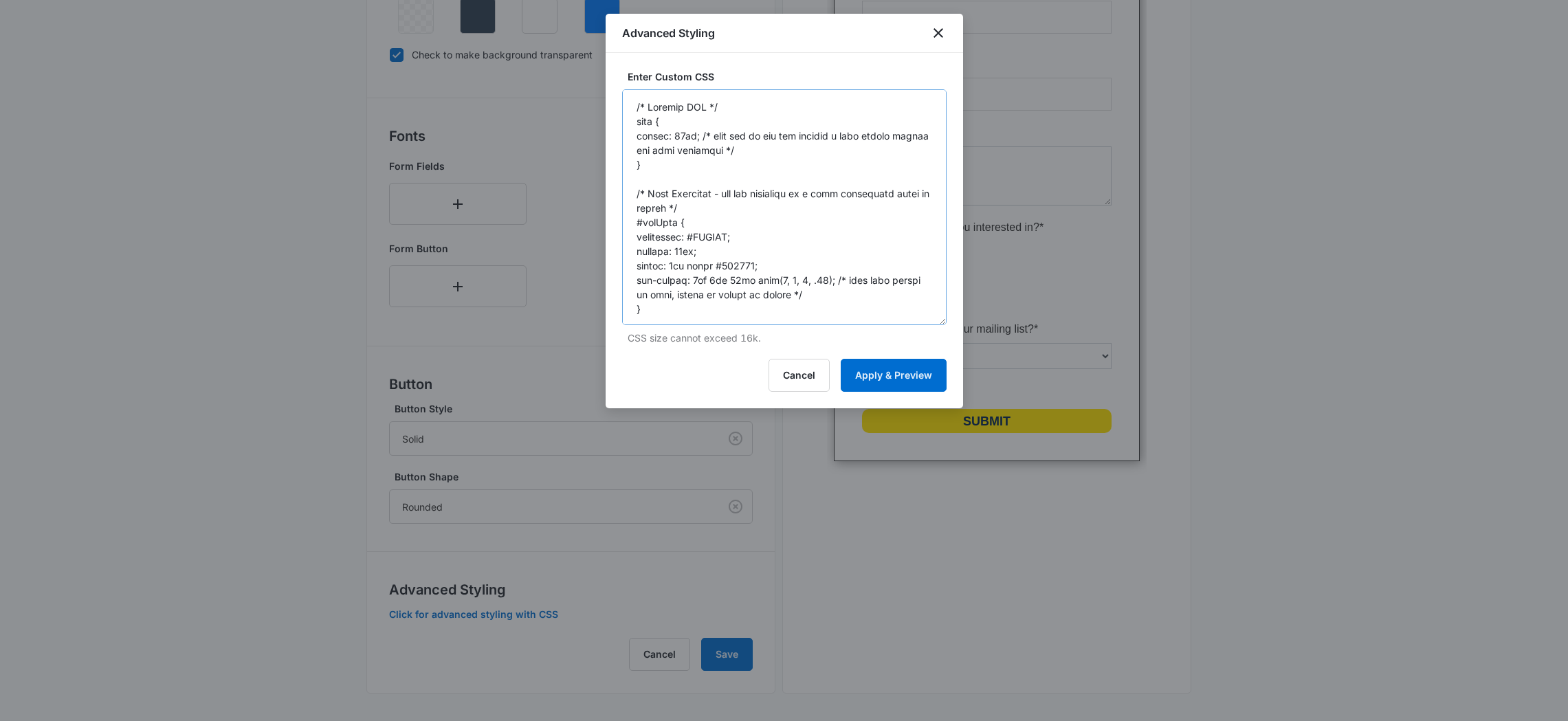
drag, startPoint x: 941, startPoint y: 165, endPoint x: 819, endPoint y: 280, distance: 167.7
click at [933, 324] on textarea at bounding box center [784, 207] width 324 height 235
drag, startPoint x: 755, startPoint y: 262, endPoint x: 721, endPoint y: 263, distance: 34.0
click at [721, 264] on textarea at bounding box center [784, 207] width 324 height 236
type textarea "/* General CSS */ body { margin: 10px; /* must use if you are putting a drop sh…"
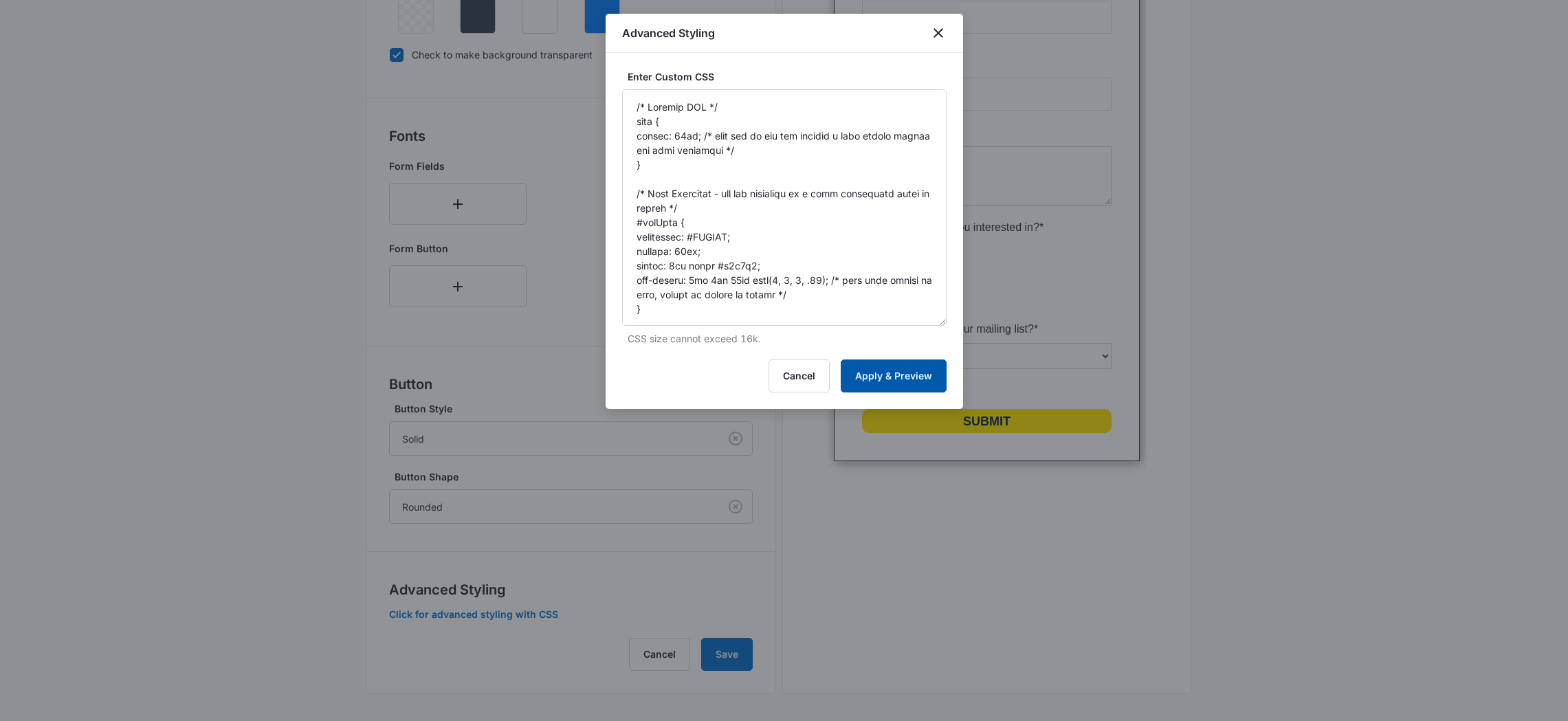
click at [907, 378] on button "Apply & Preview" at bounding box center [894, 376] width 106 height 33
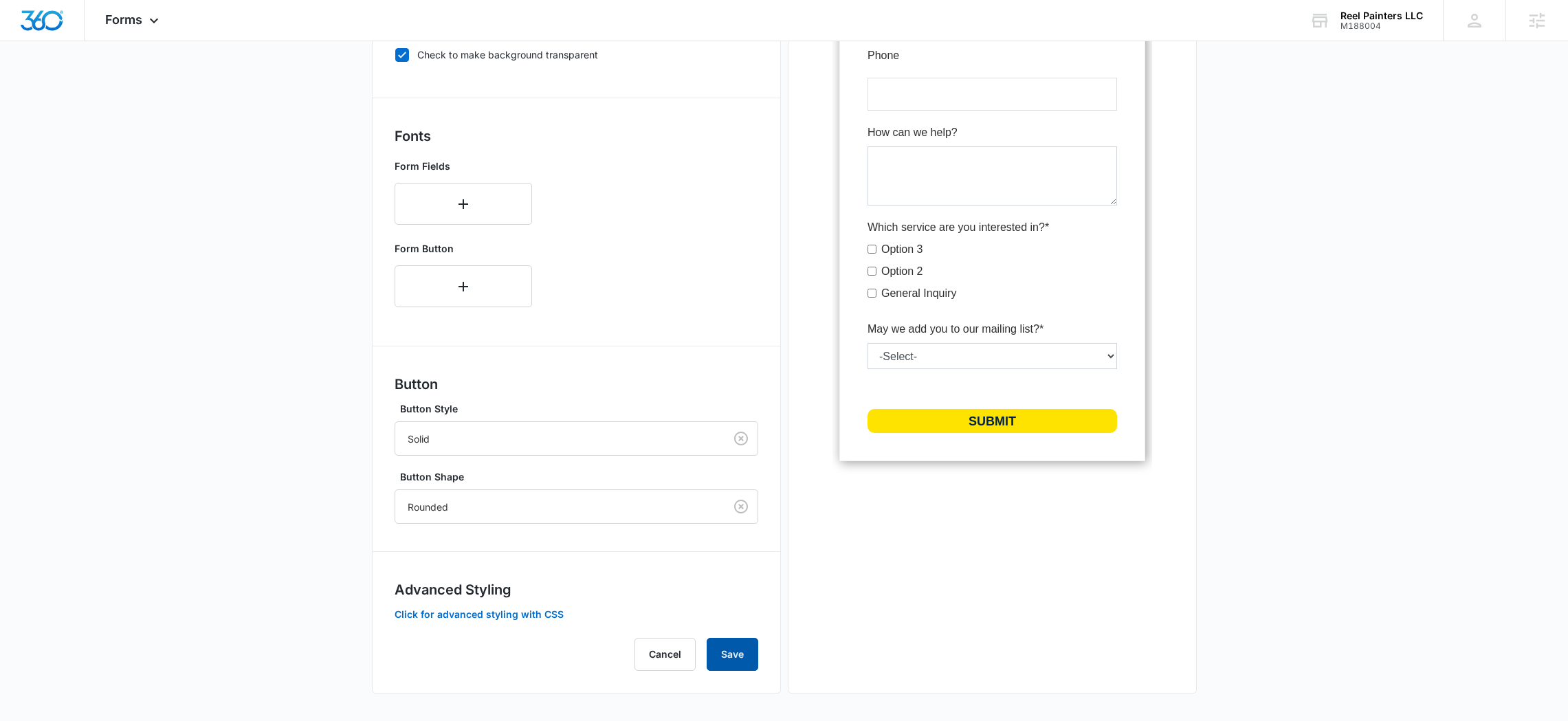
click at [757, 656] on button "Save" at bounding box center [732, 654] width 51 height 33
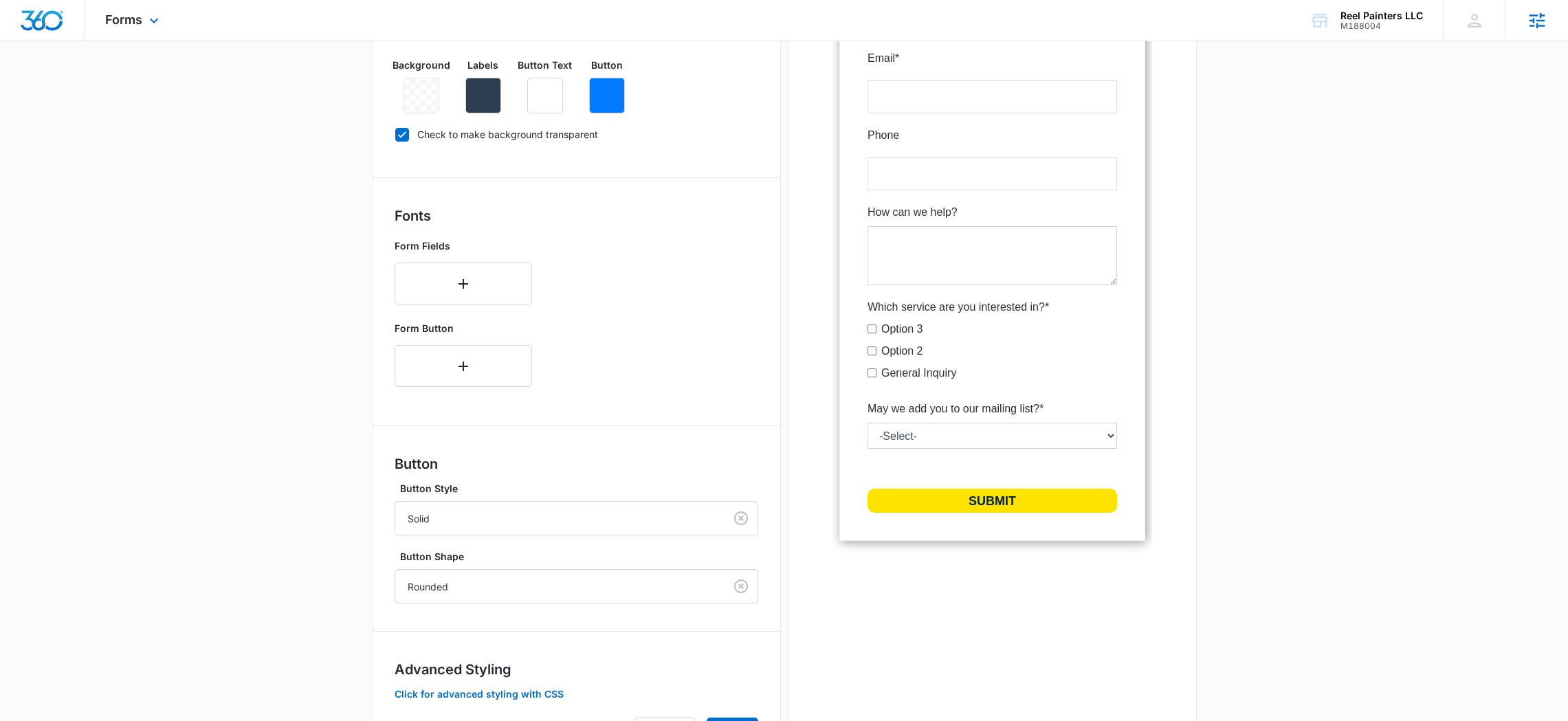
scroll to position [393, 0]
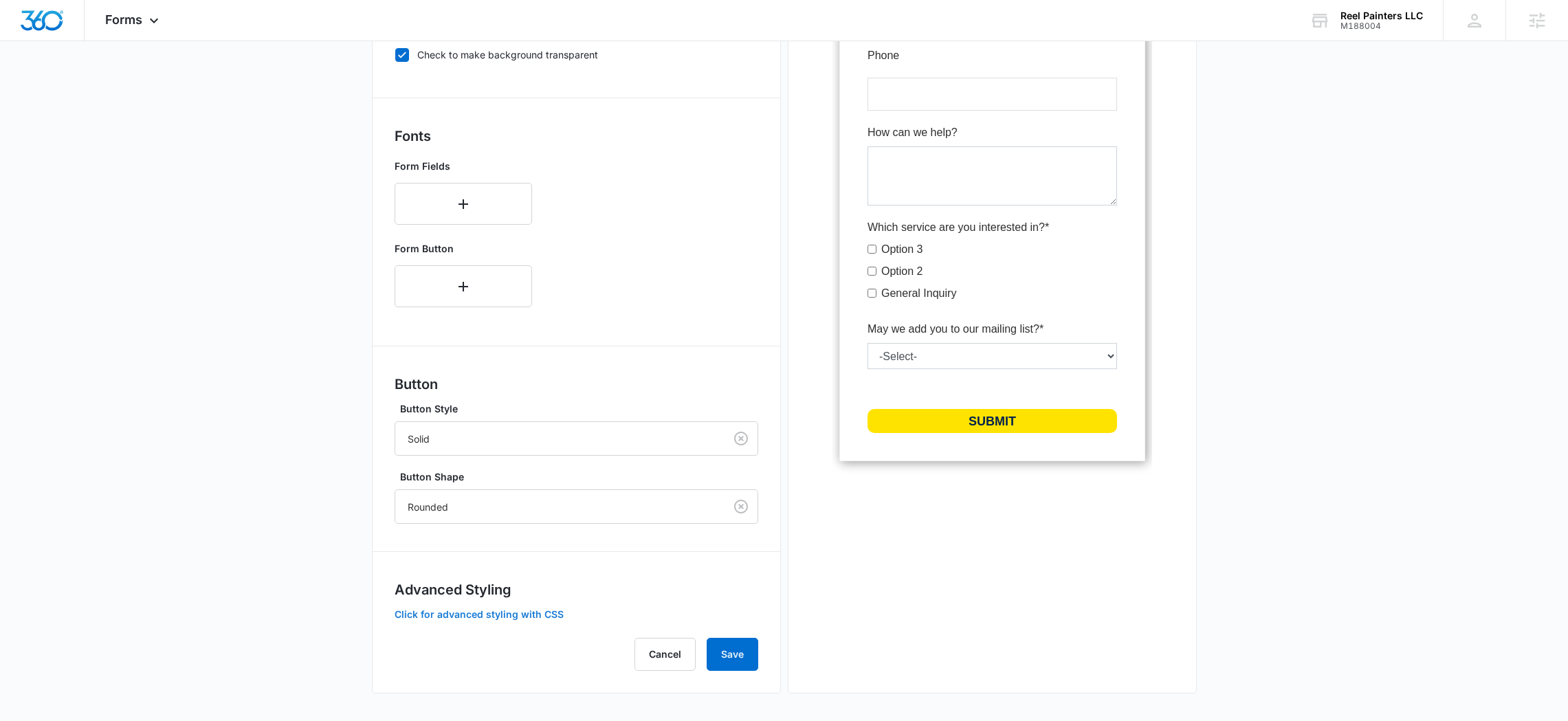
click at [544, 613] on button "Click for advanced styling with CSS" at bounding box center [478, 614] width 169 height 10
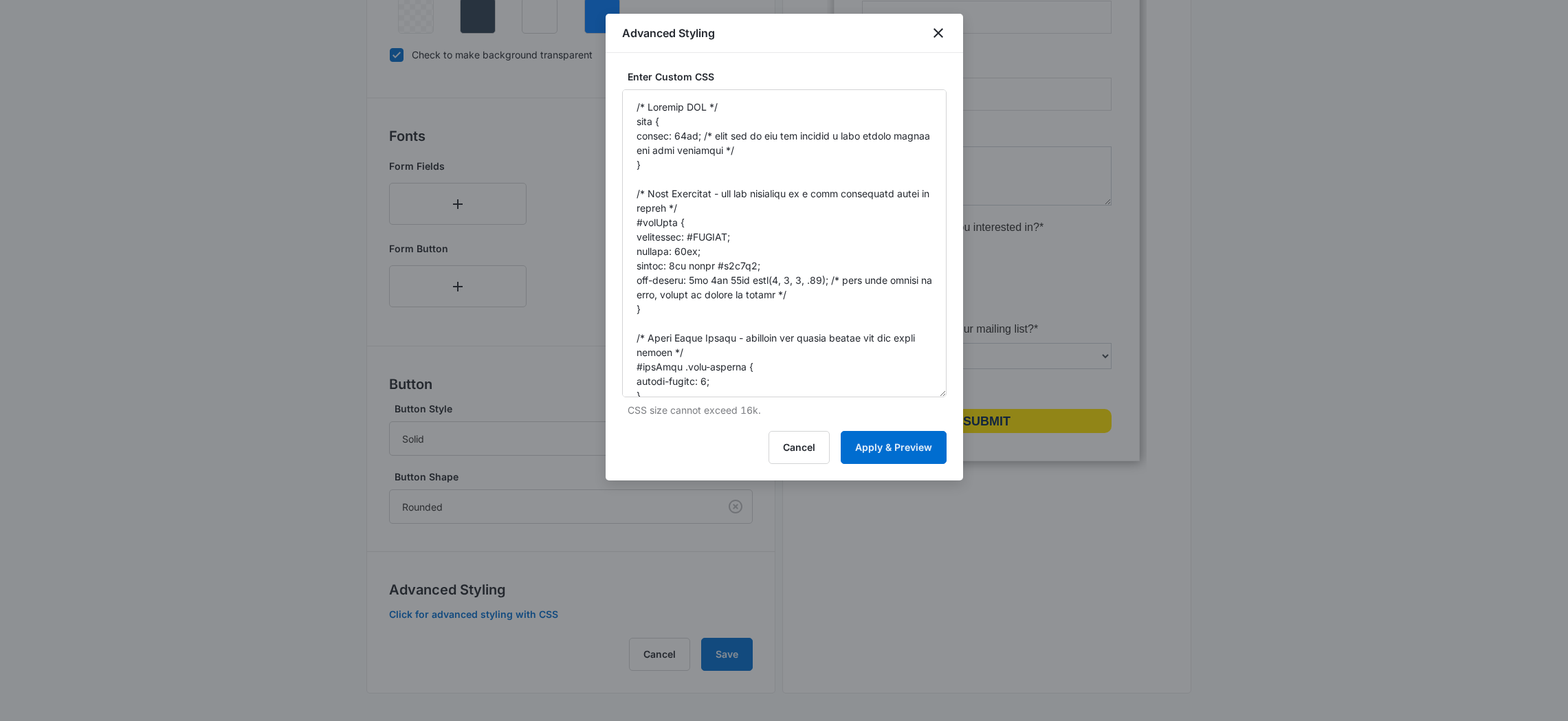
drag, startPoint x: 939, startPoint y: 161, endPoint x: 1025, endPoint y: 749, distance: 594.3
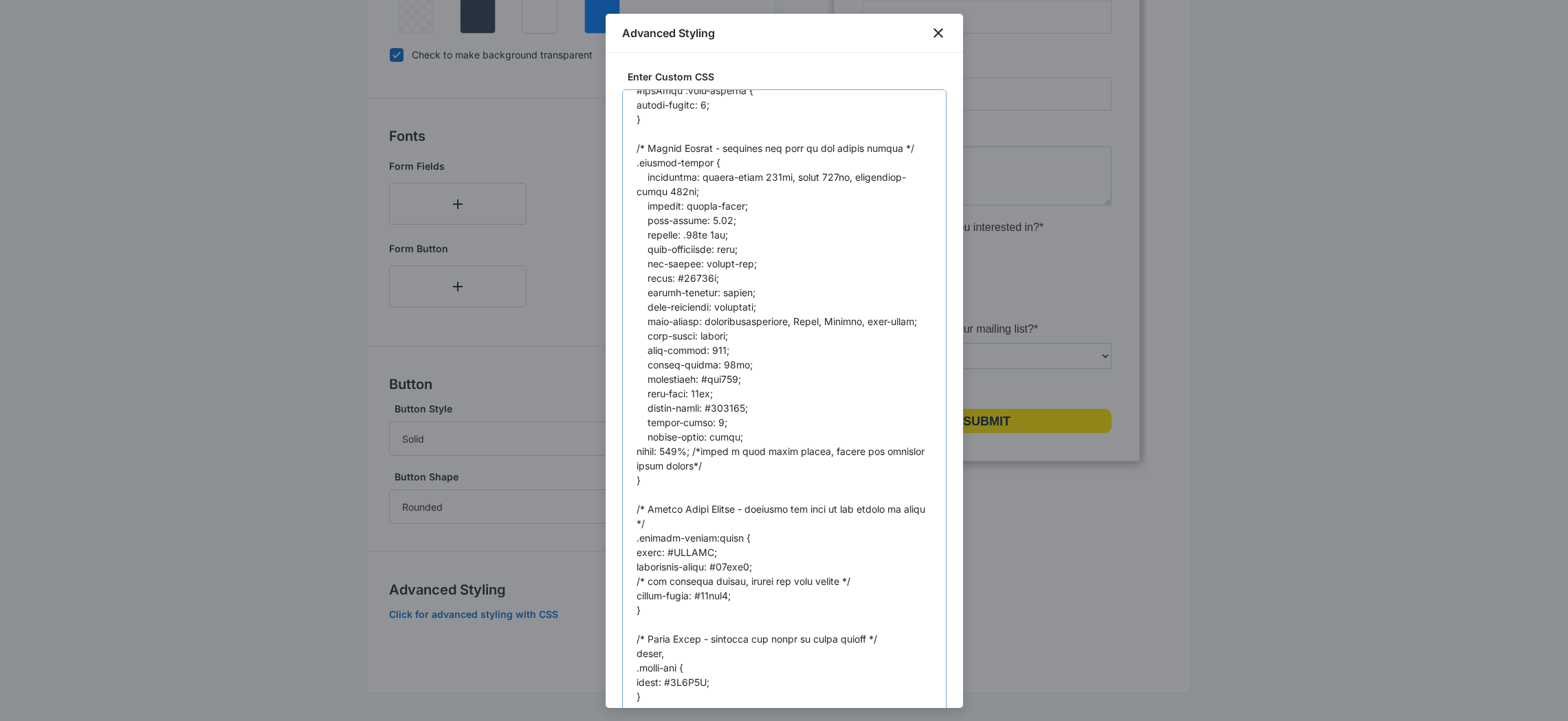
scroll to position [322, 0]
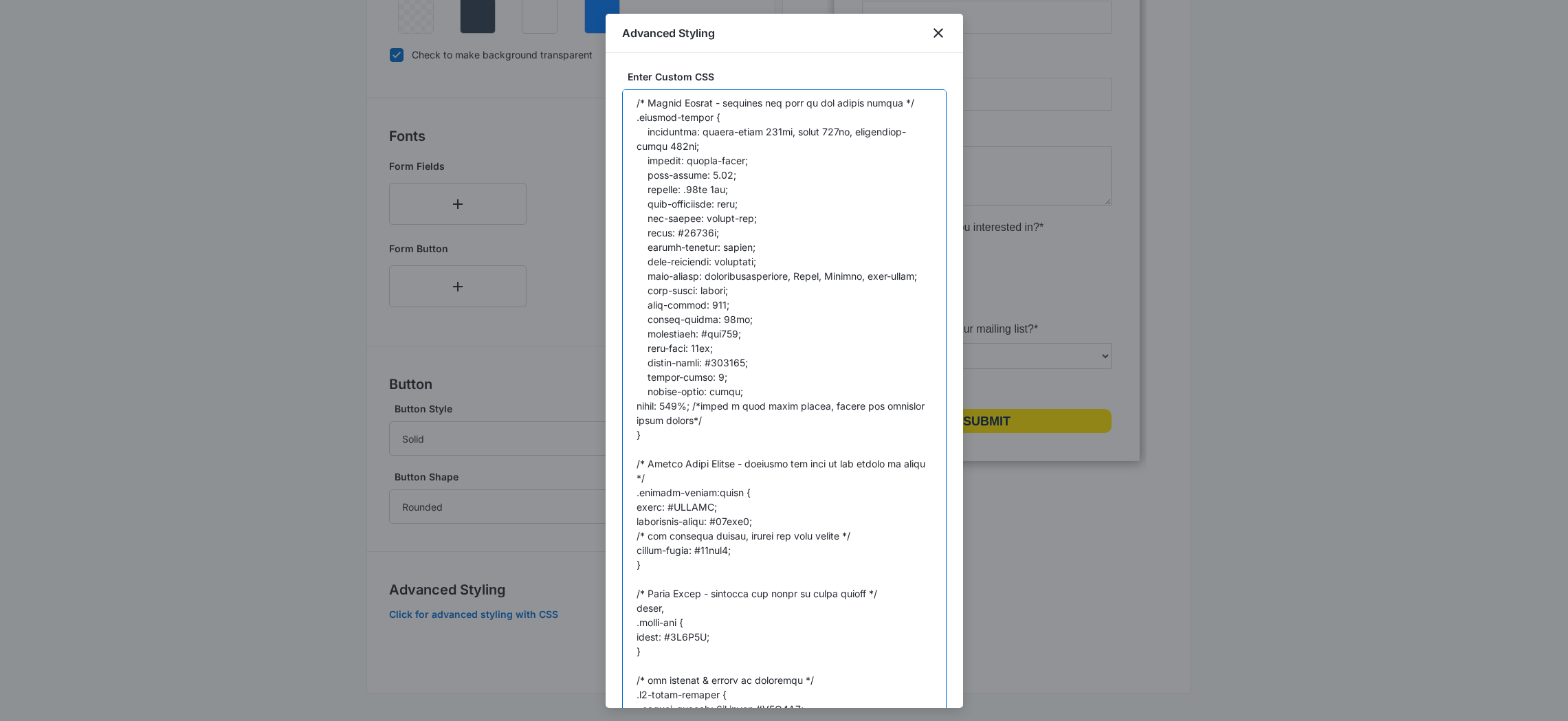
drag, startPoint x: 761, startPoint y: 520, endPoint x: 728, endPoint y: 521, distance: 33.0
click at [728, 521] on textarea at bounding box center [784, 422] width 324 height 666
drag, startPoint x: 736, startPoint y: 547, endPoint x: 705, endPoint y: 549, distance: 31.1
click at [704, 548] on textarea at bounding box center [784, 422] width 324 height 666
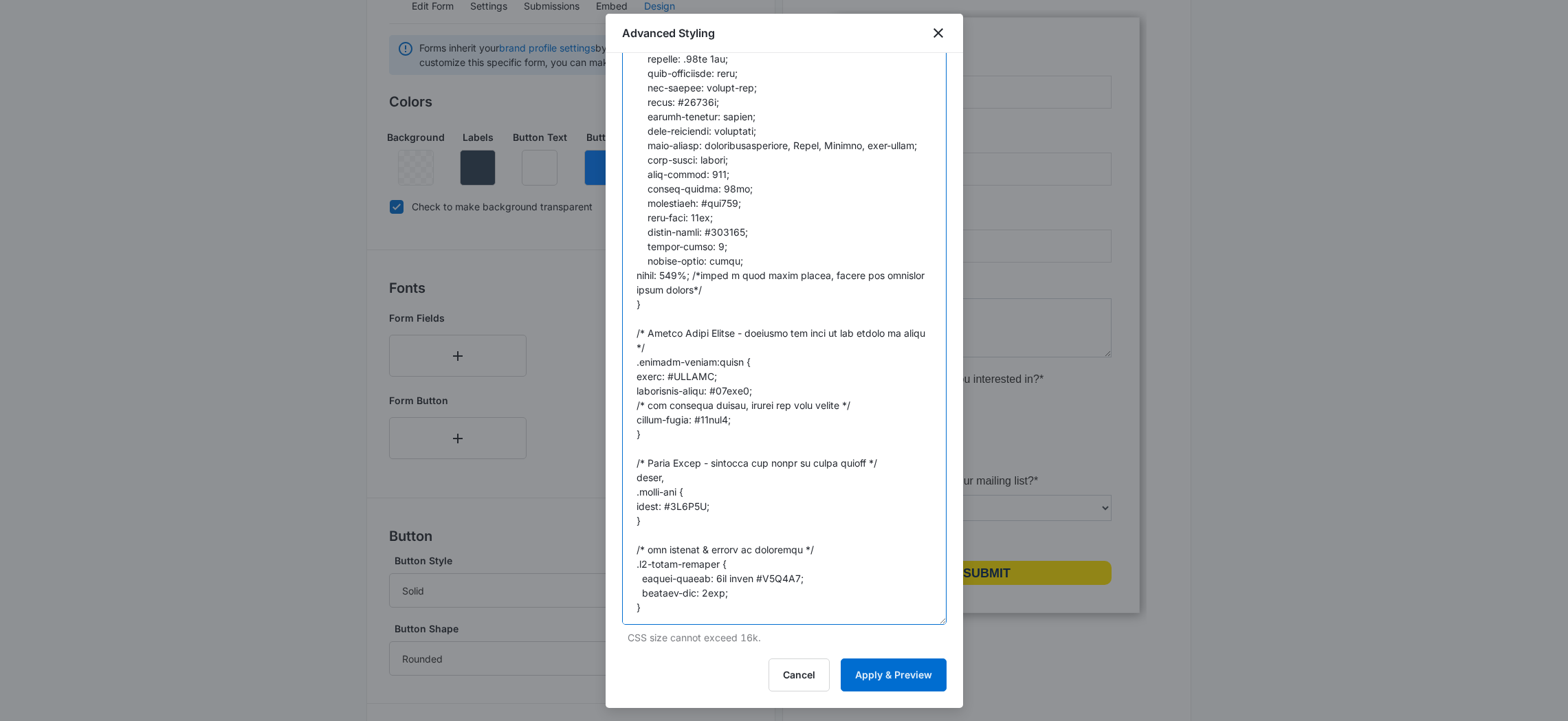
scroll to position [393, 0]
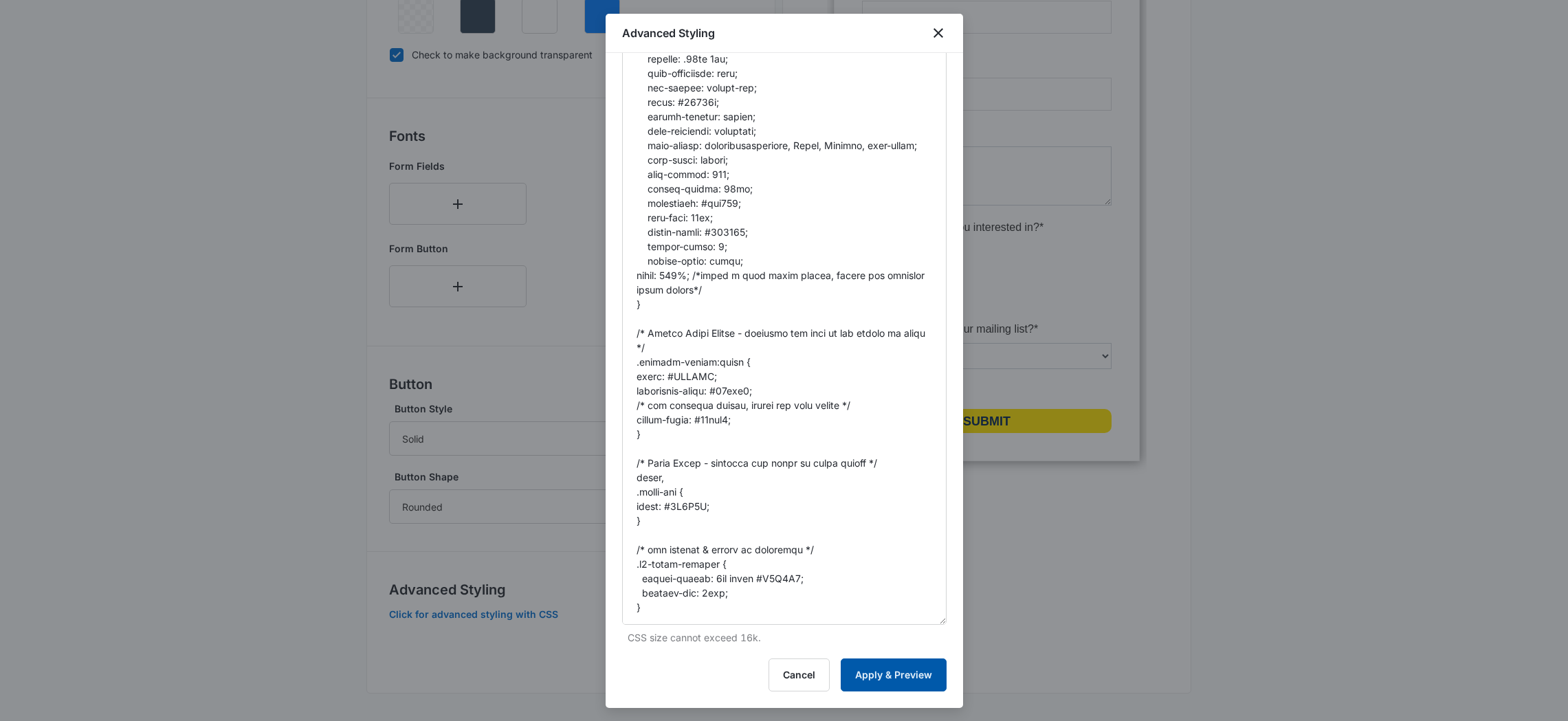
click at [877, 676] on button "Apply & Preview" at bounding box center [894, 675] width 106 height 33
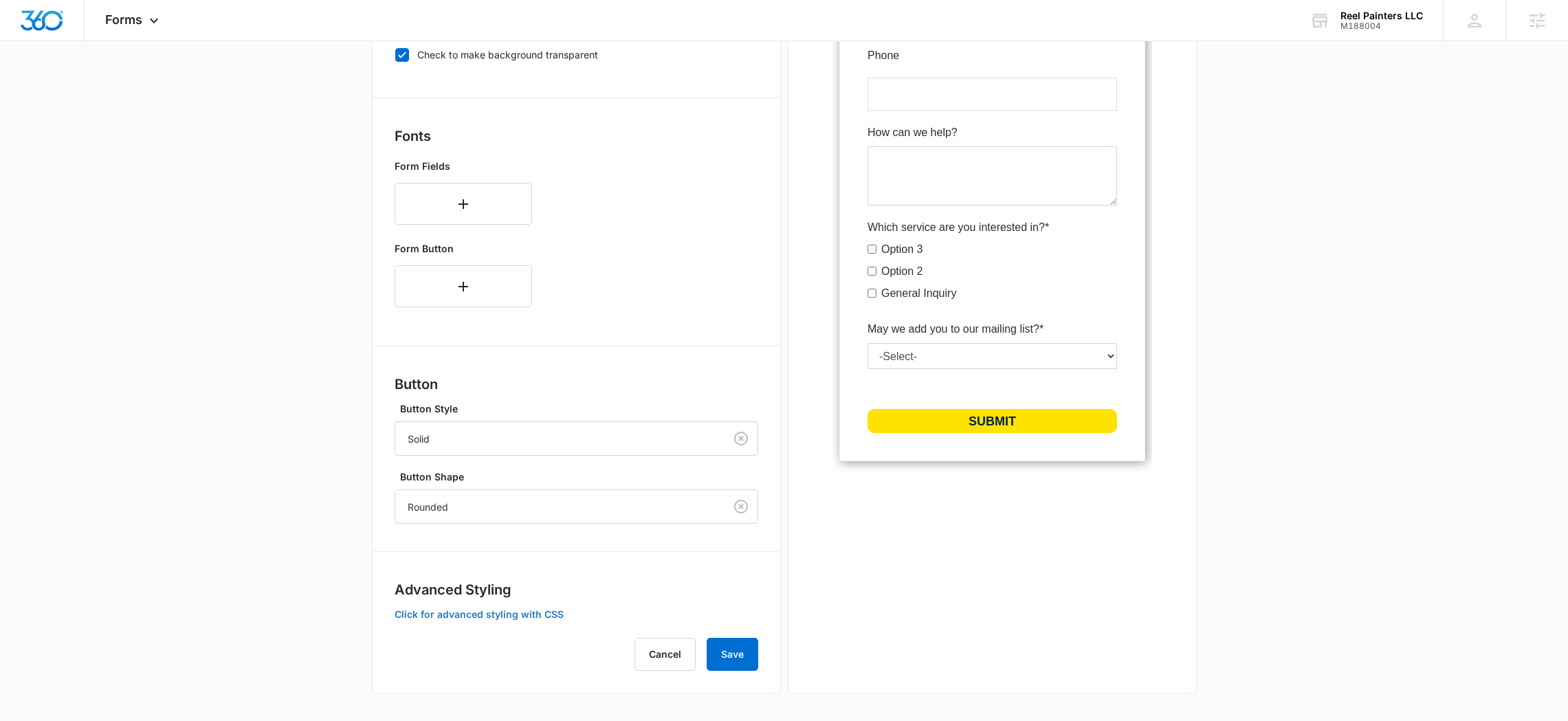
click at [538, 615] on button "Click for advanced styling with CSS" at bounding box center [478, 614] width 169 height 10
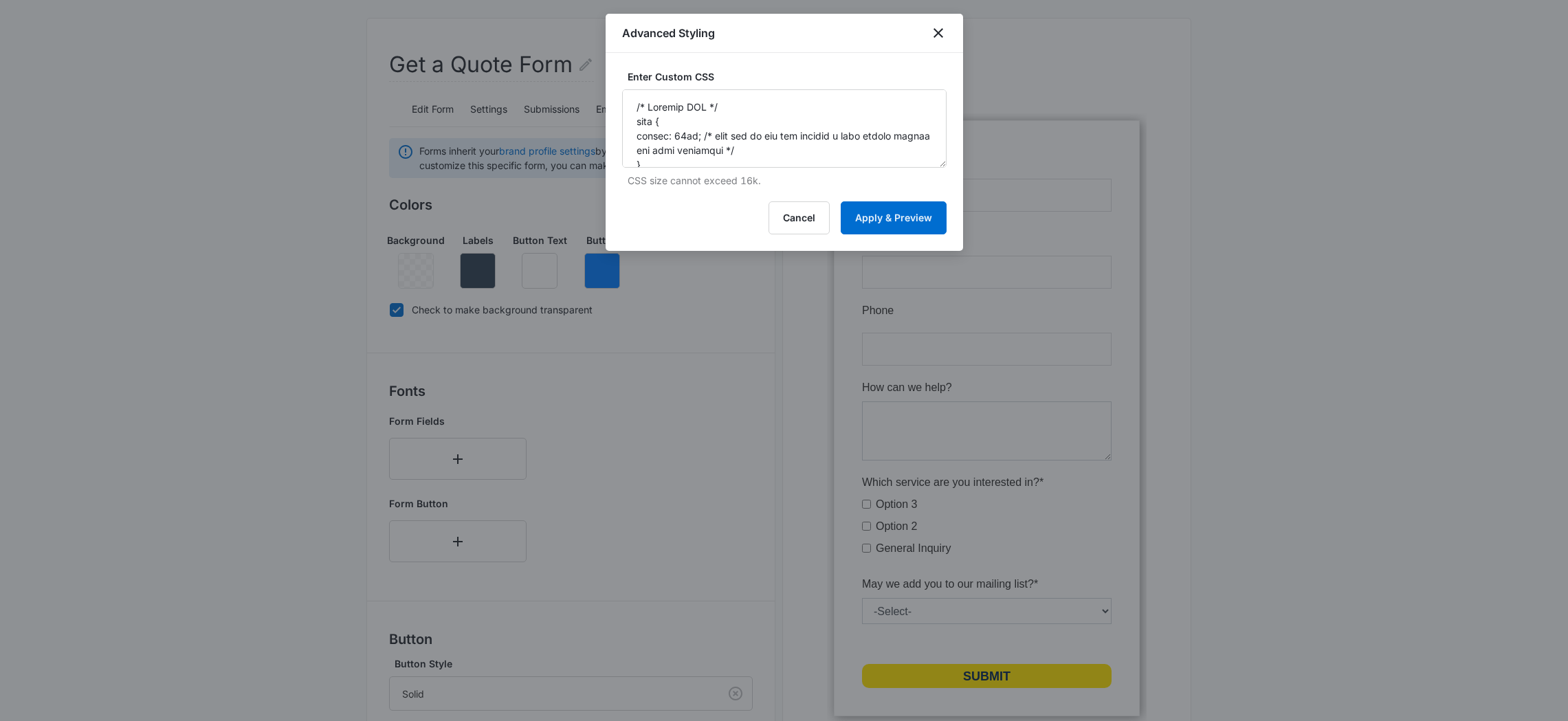
scroll to position [0, 0]
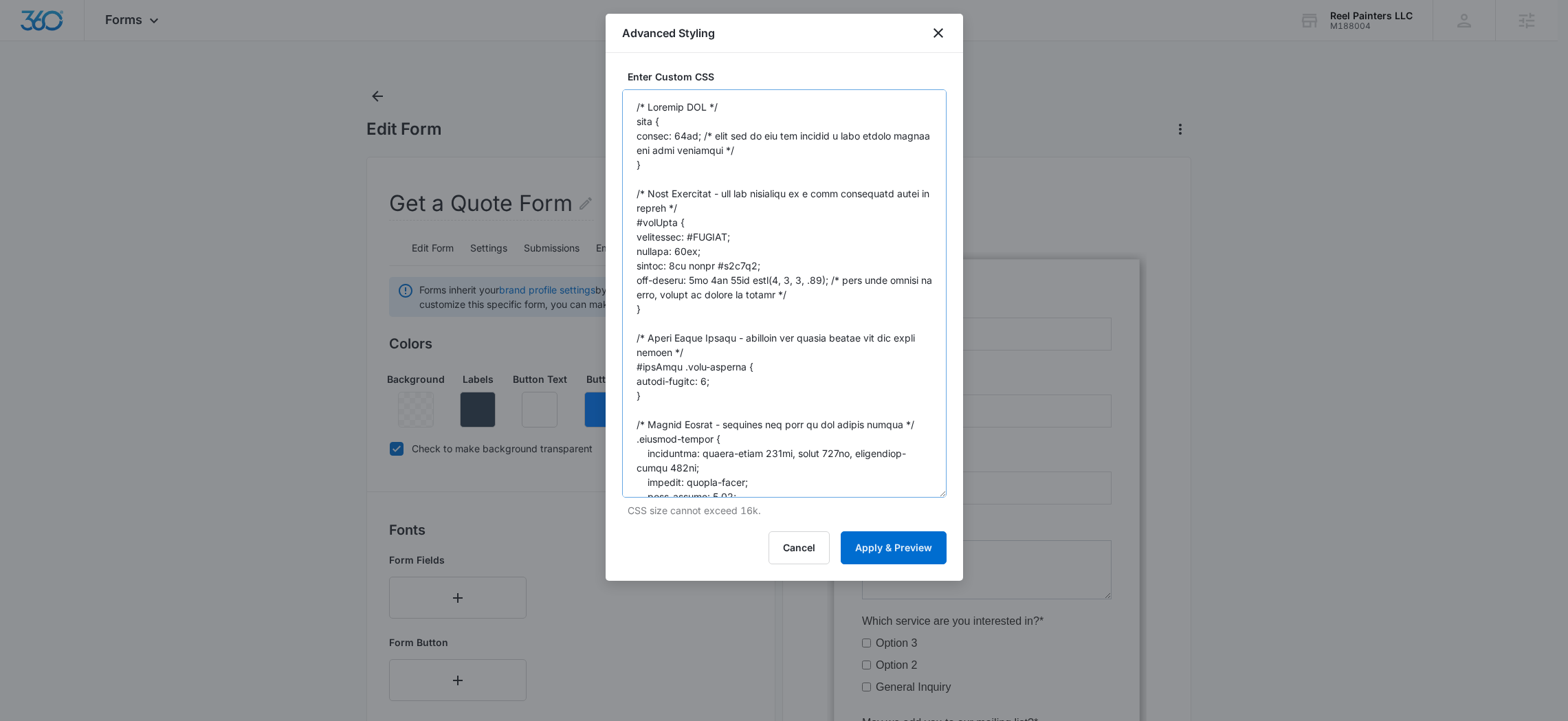
drag, startPoint x: 943, startPoint y: 160, endPoint x: 892, endPoint y: 378, distance: 223.9
click at [975, 499] on body "Forms Apps Reputation Websites Forms CRM Email Social Content Ads Intelligence …" at bounding box center [784, 557] width 1568 height 1114
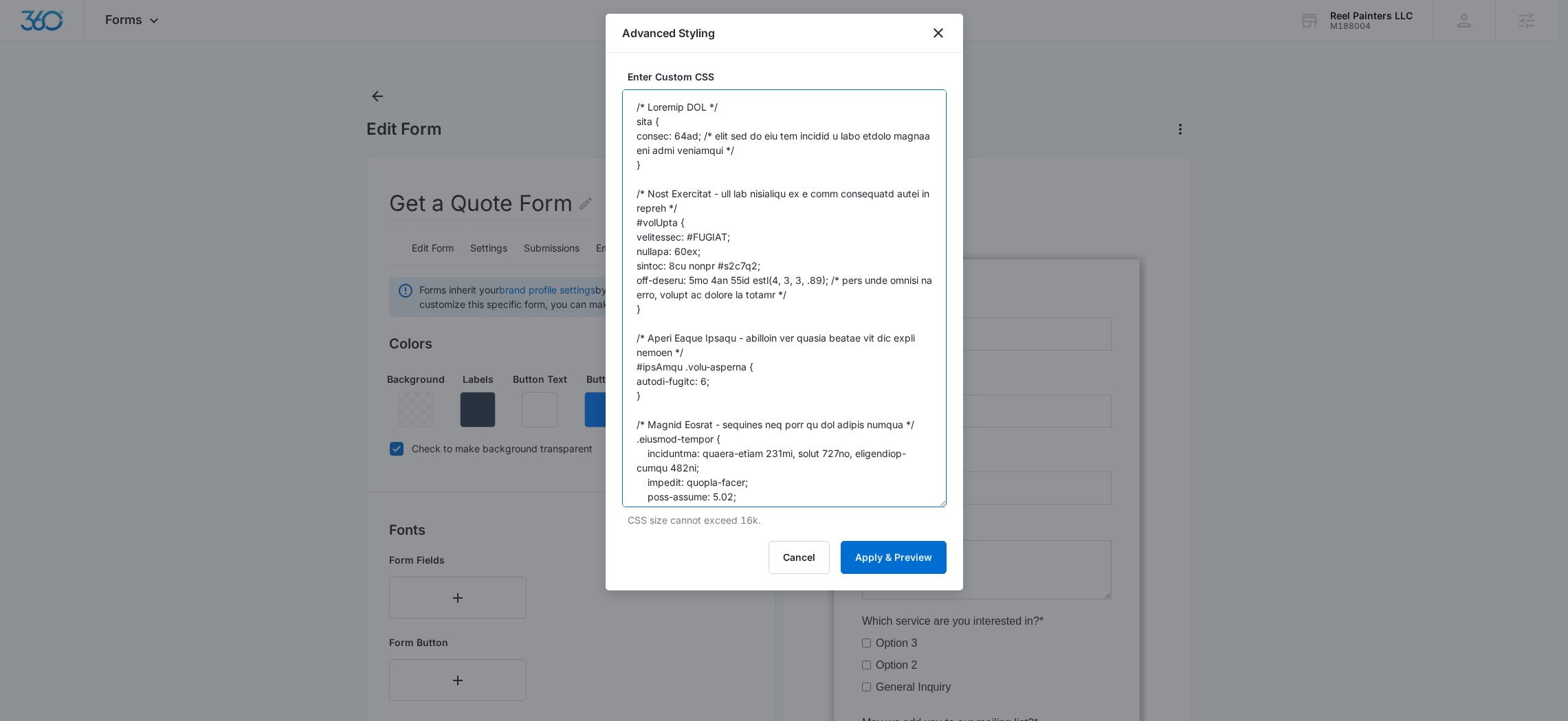
drag, startPoint x: 747, startPoint y: 265, endPoint x: 723, endPoint y: 267, distance: 24.1
click at [719, 268] on textarea at bounding box center [784, 298] width 324 height 417
click at [698, 279] on textarea at bounding box center [784, 298] width 324 height 417
click at [719, 278] on textarea at bounding box center [784, 298] width 324 height 417
drag, startPoint x: 748, startPoint y: 279, endPoint x: 741, endPoint y: 278, distance: 7.1
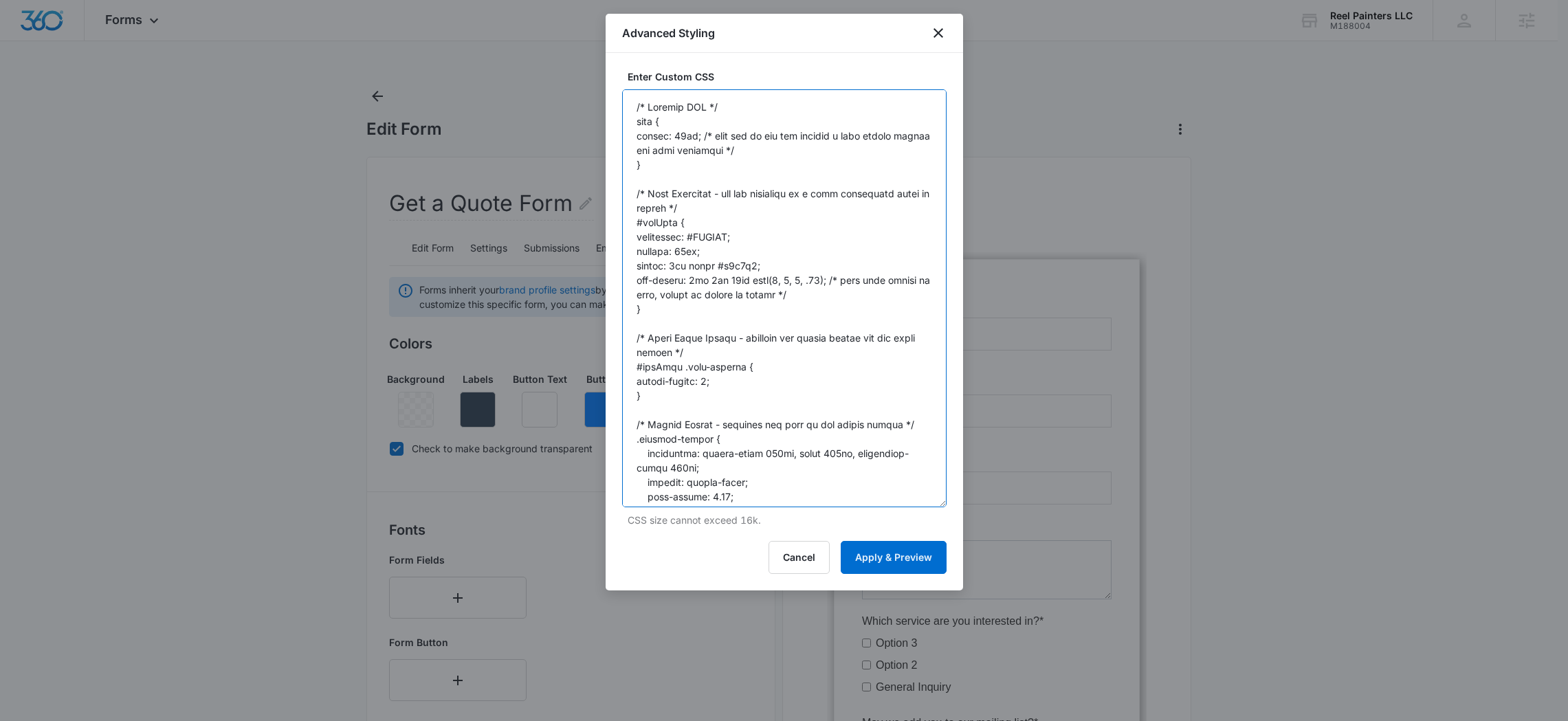
click at [741, 278] on textarea at bounding box center [784, 298] width 324 height 417
click at [822, 278] on textarea at bounding box center [784, 298] width 324 height 417
type textarea "/* General CSS */ body { margin: 10px; /* must use if you are putting a drop sh…"
click at [863, 552] on button "Apply & Preview" at bounding box center [894, 557] width 106 height 33
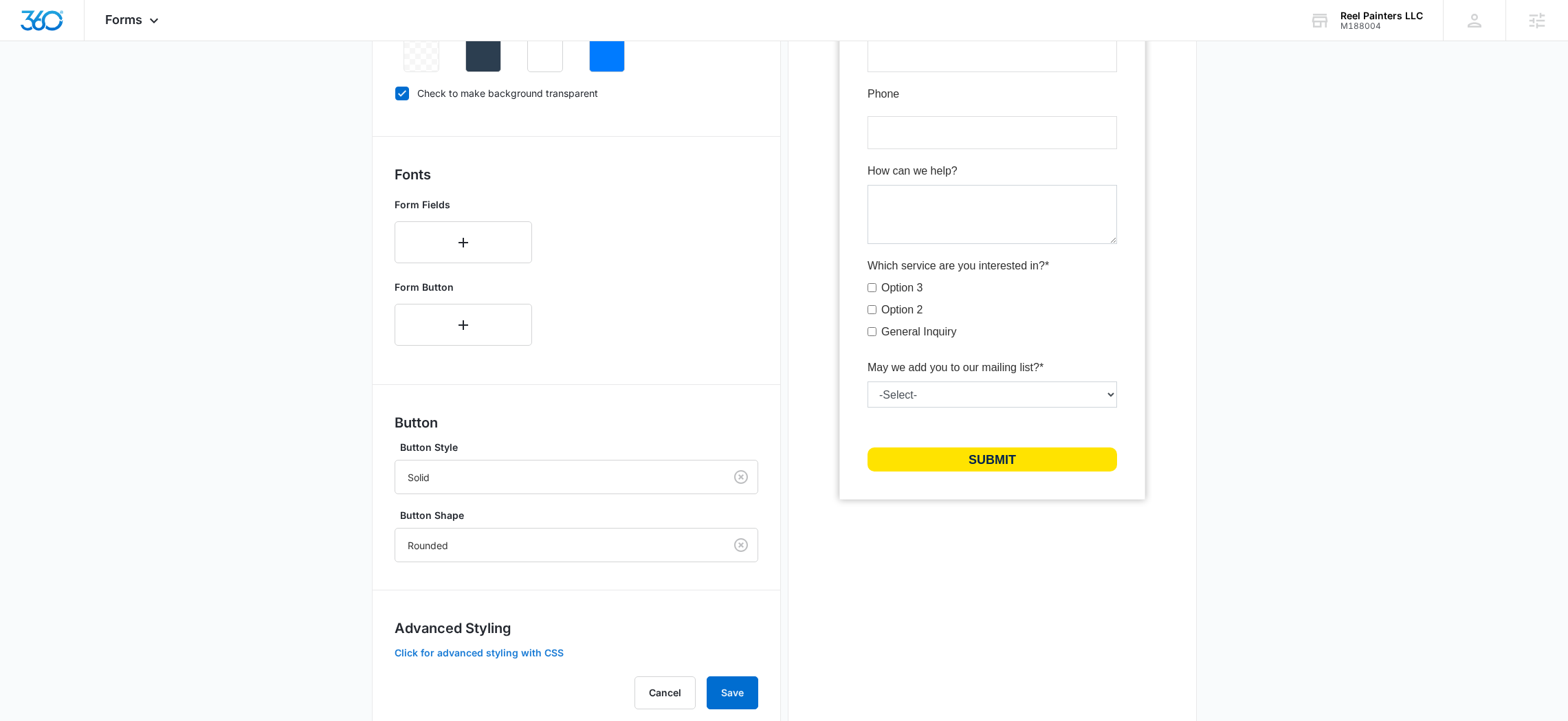
scroll to position [393, 0]
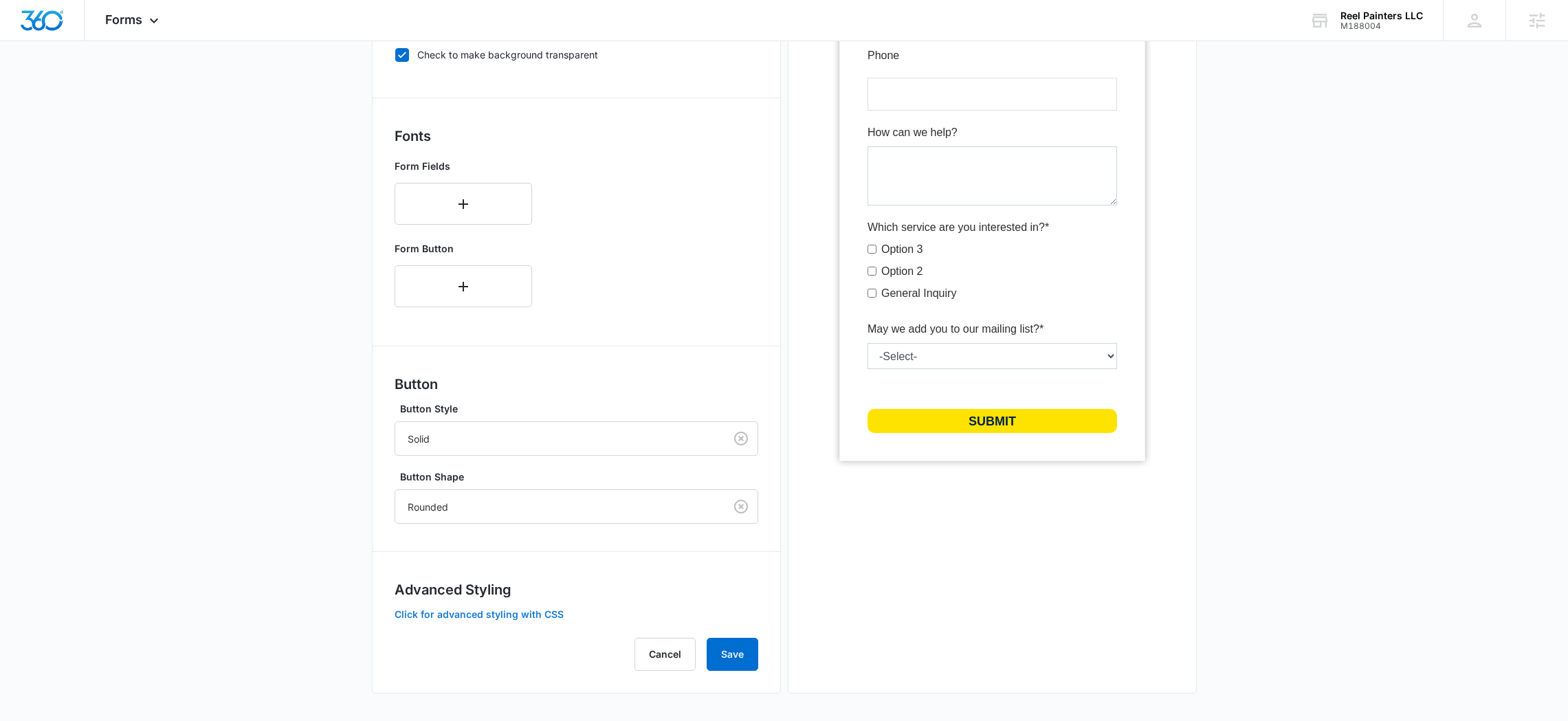
click at [504, 611] on button "Click for advanced styling with CSS" at bounding box center [478, 614] width 169 height 10
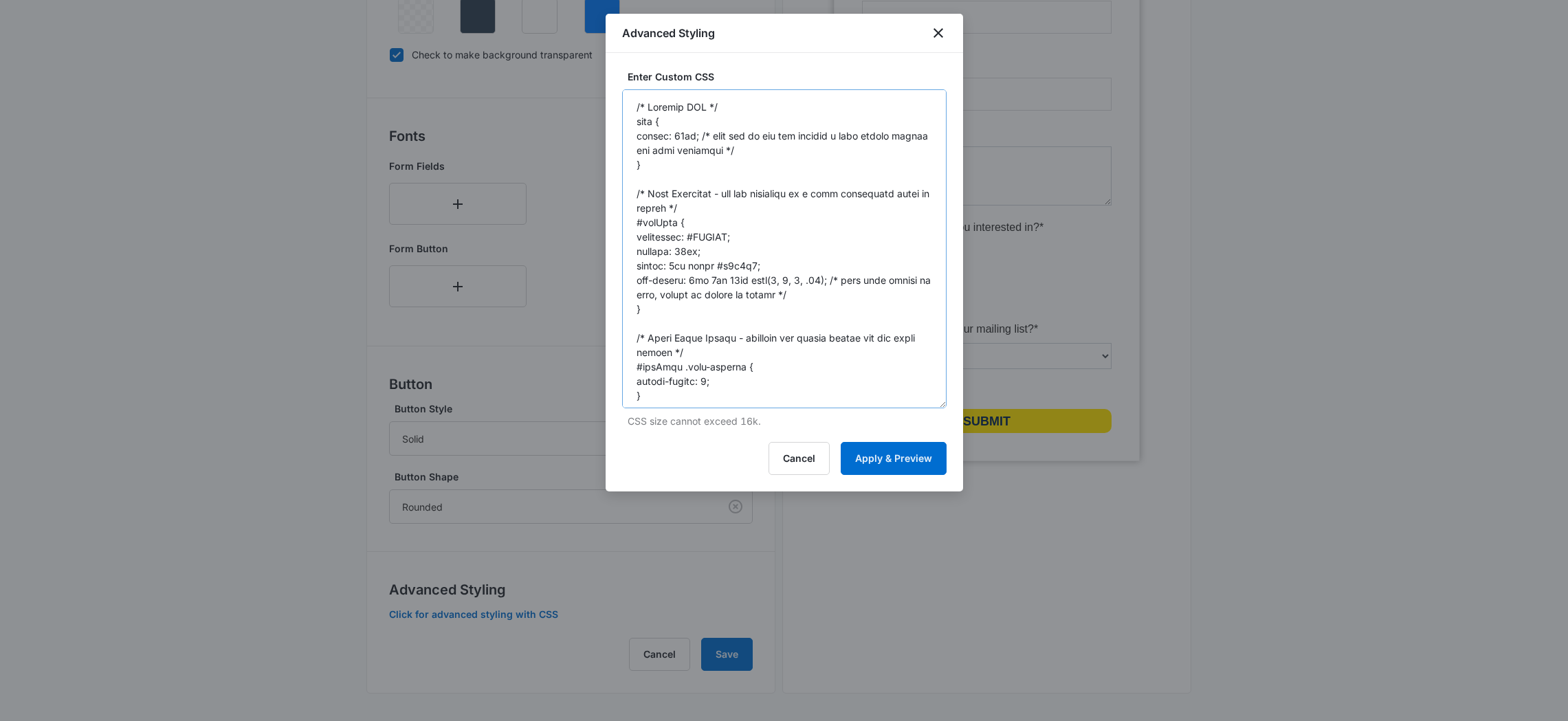
drag, startPoint x: 939, startPoint y: 164, endPoint x: 852, endPoint y: 317, distance: 176.0
click at [932, 401] on textarea at bounding box center [784, 249] width 324 height 319
click at [824, 280] on textarea at bounding box center [784, 248] width 324 height 316
type textarea "/* General CSS */ body { margin: 10px; /* must use if you are putting a drop sh…"
click at [872, 459] on button "Apply & Preview" at bounding box center [894, 455] width 106 height 33
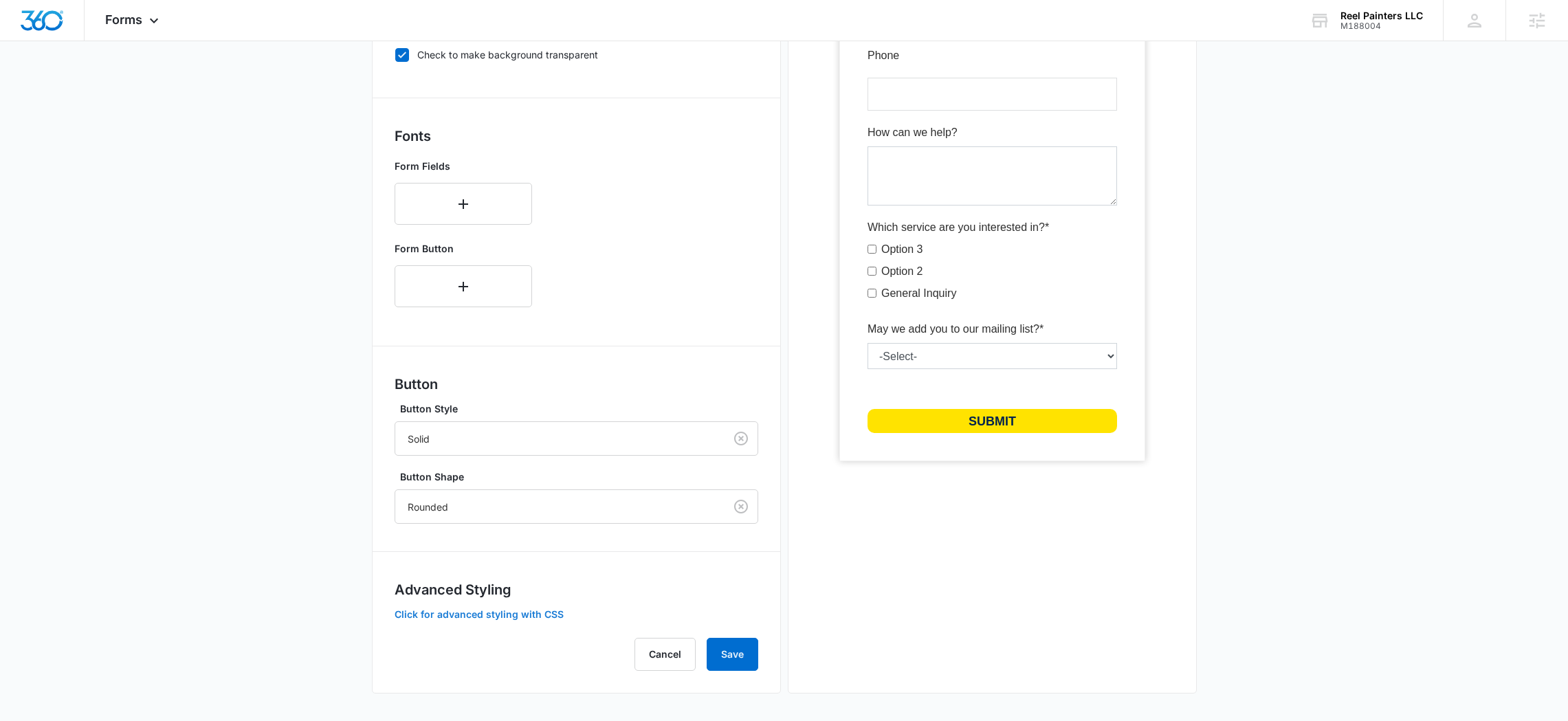
click at [505, 613] on button "Click for advanced styling with CSS" at bounding box center [478, 614] width 169 height 10
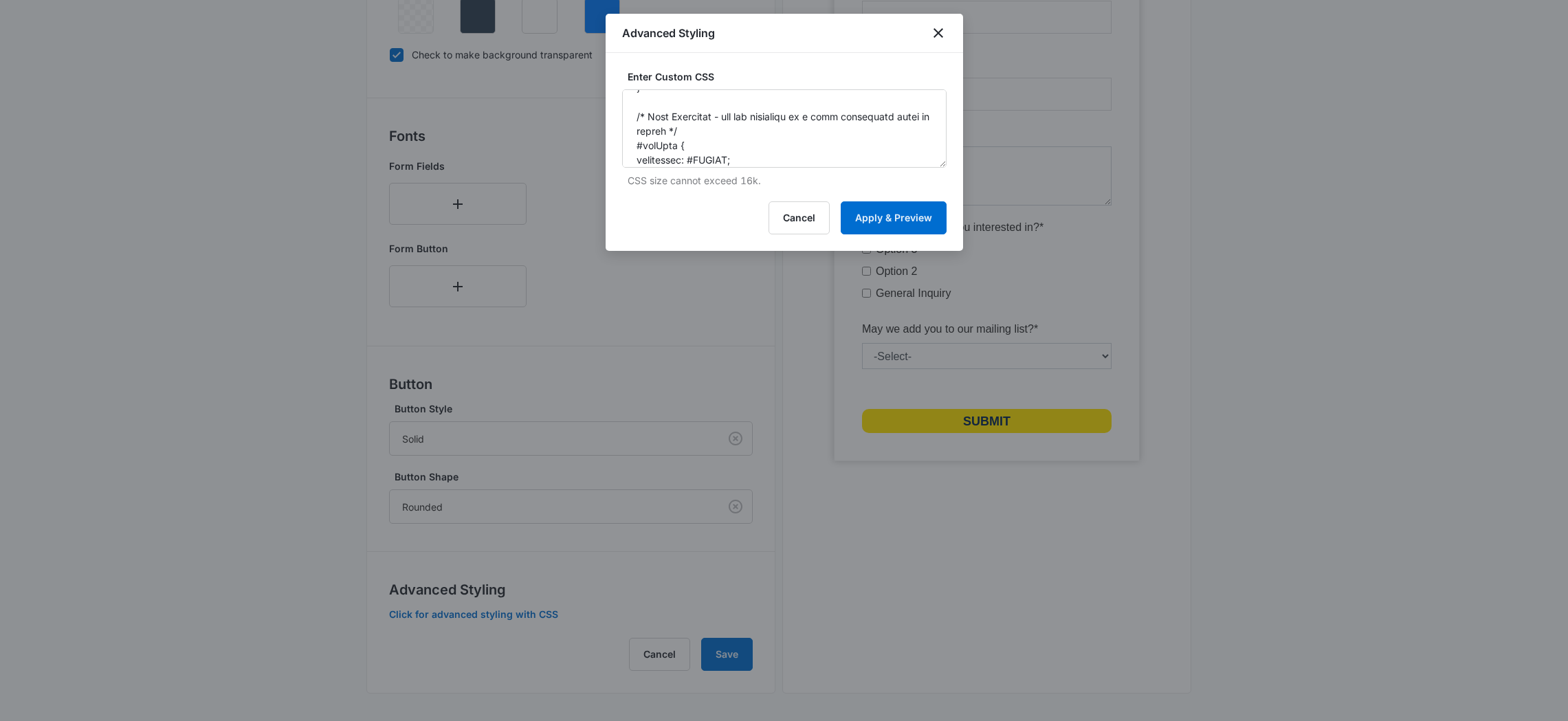
scroll to position [114, 0]
click at [725, 151] on textarea at bounding box center [784, 128] width 324 height 78
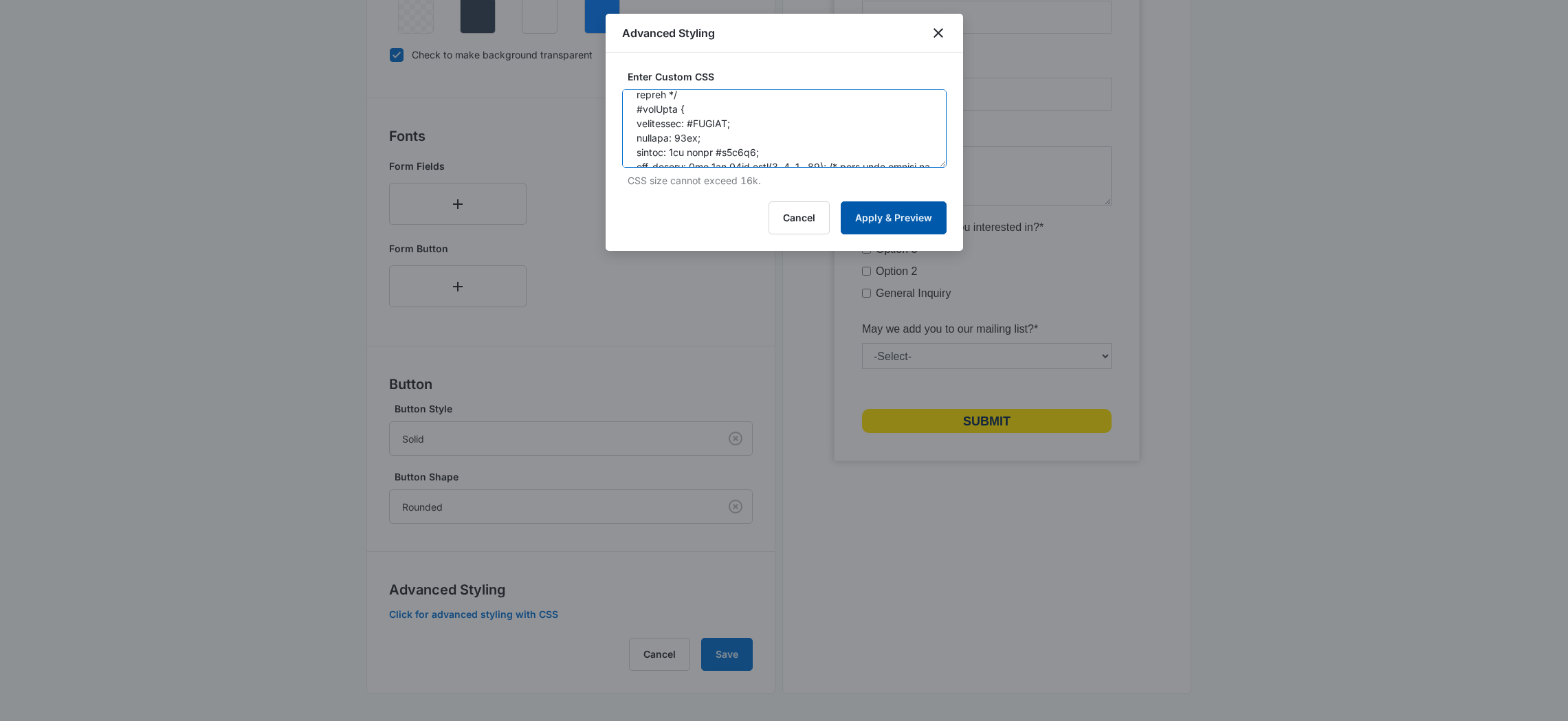
type textarea "/* General CSS */ body { margin: 10px; /* must use if you are putting a drop sh…"
click at [890, 221] on button "Apply & Preview" at bounding box center [894, 218] width 106 height 33
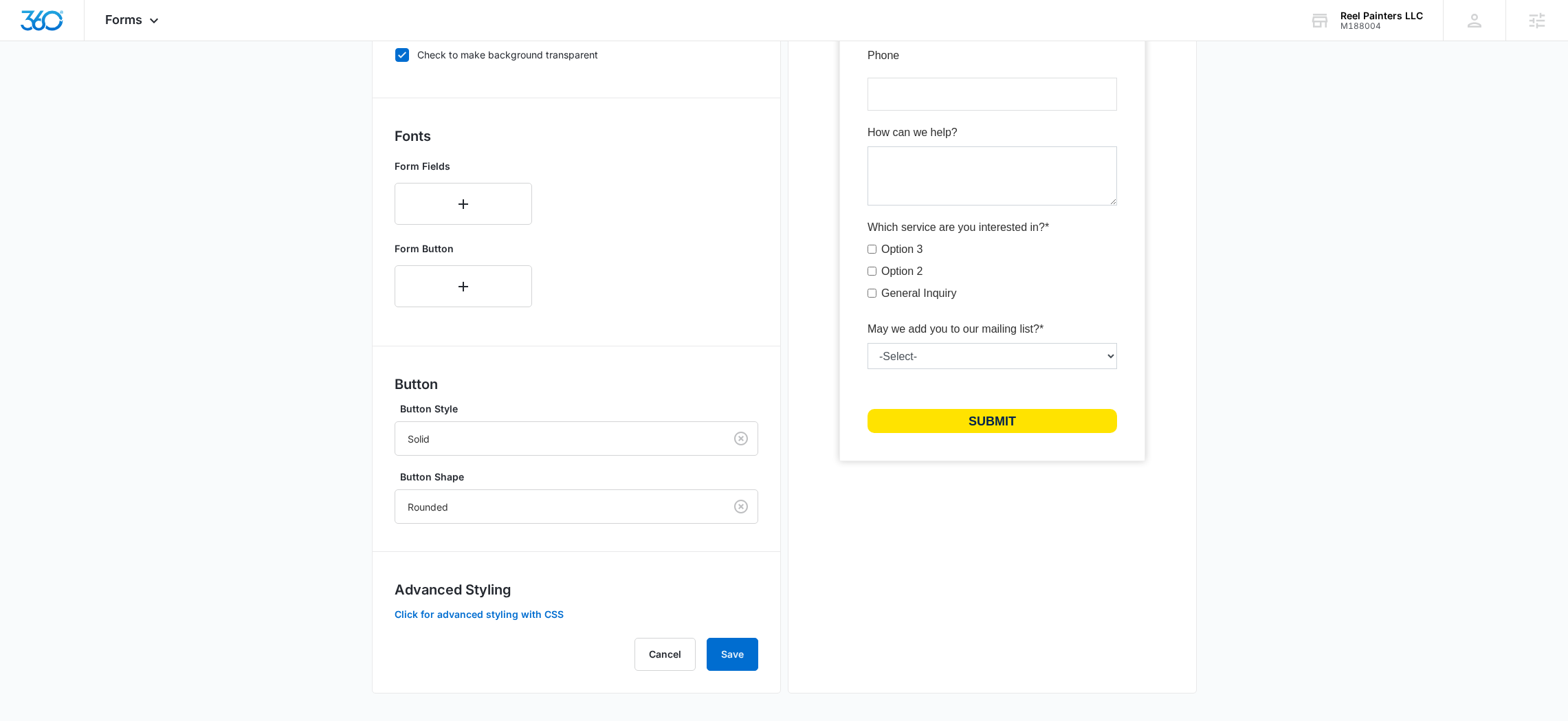
drag, startPoint x: 1204, startPoint y: 259, endPoint x: 1192, endPoint y: 248, distance: 16.3
click at [1203, 259] on main "Edit Form Get a Quote Form Edit Form Settings Submissions Embed Design Forms in…" at bounding box center [784, 206] width 1568 height 1029
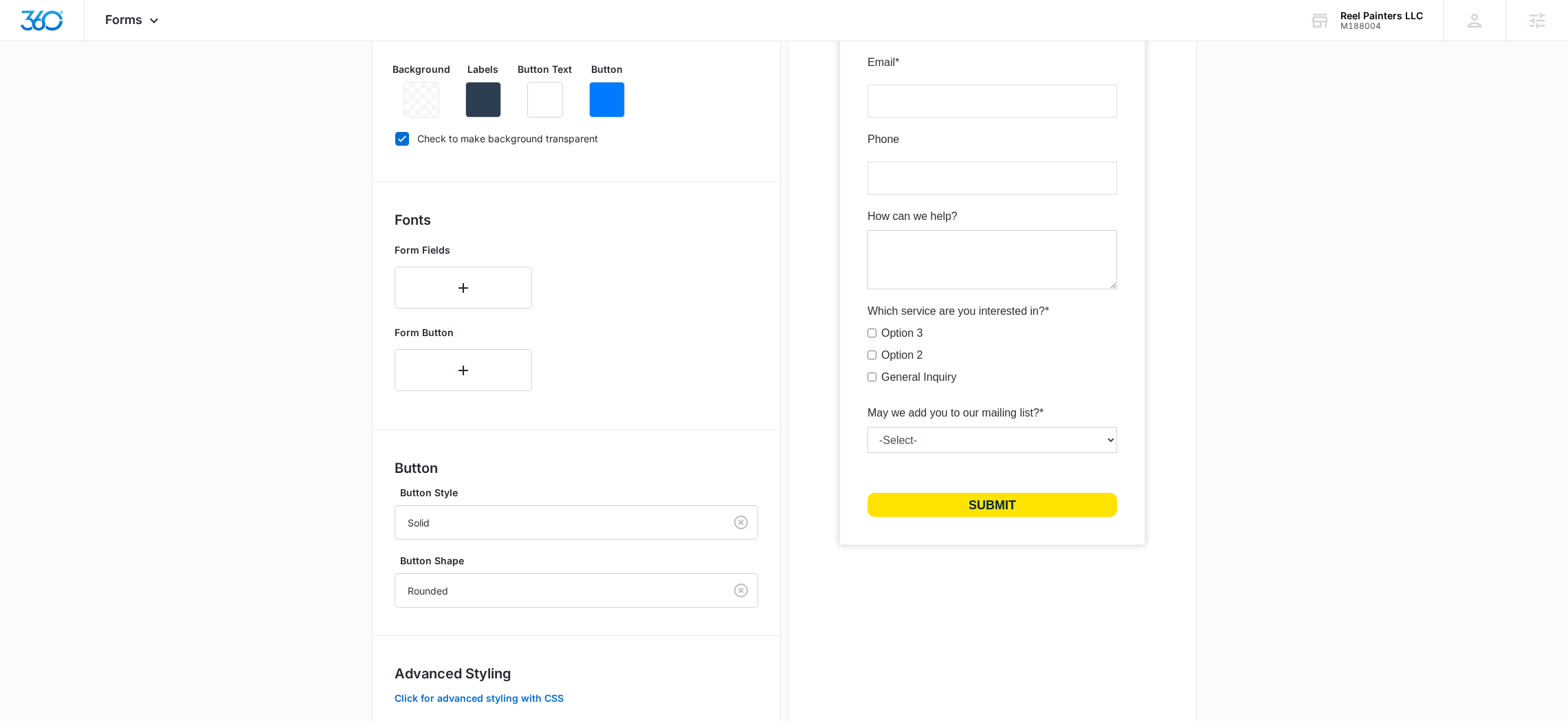
scroll to position [393, 0]
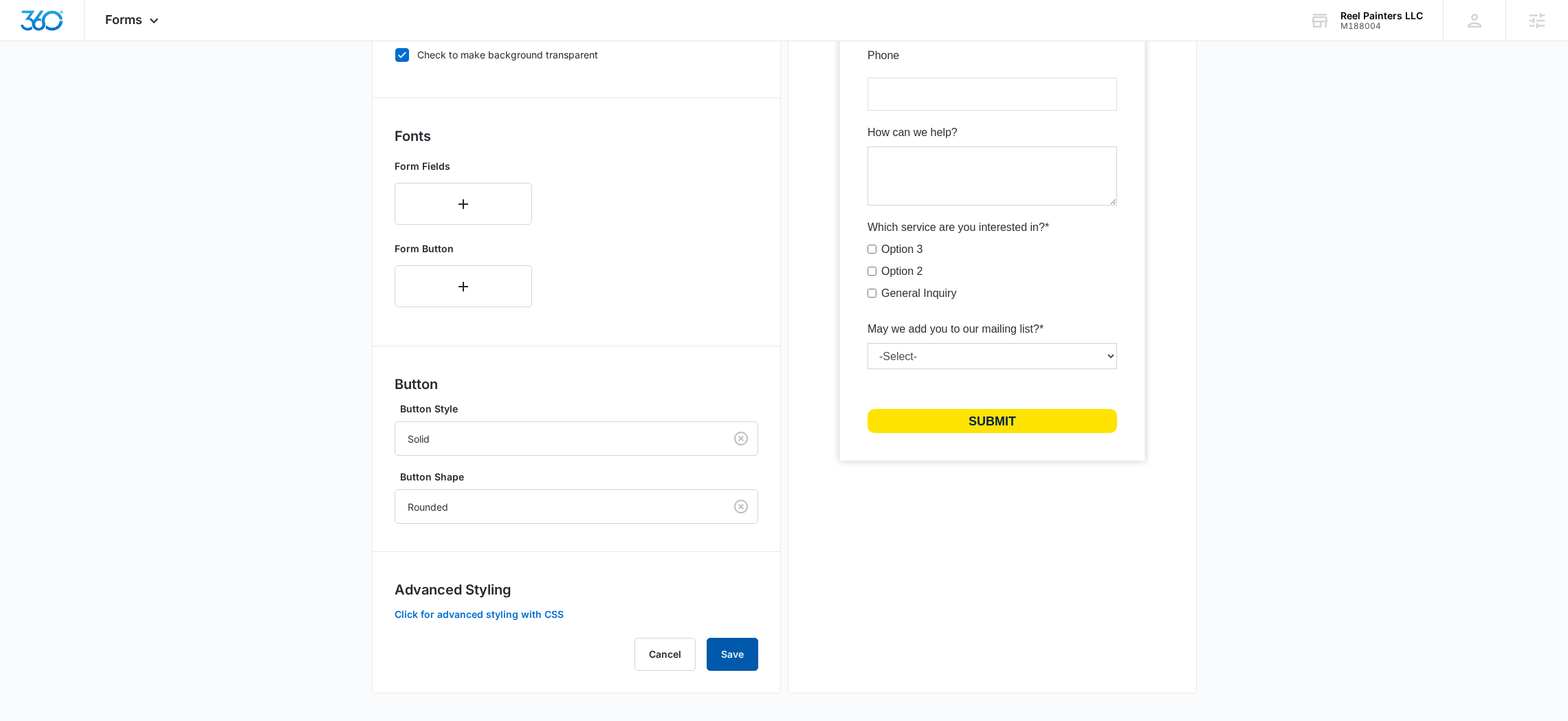
click at [733, 663] on button "Save" at bounding box center [732, 654] width 51 height 33
click at [533, 616] on button "Click for advanced styling with CSS" at bounding box center [478, 614] width 169 height 10
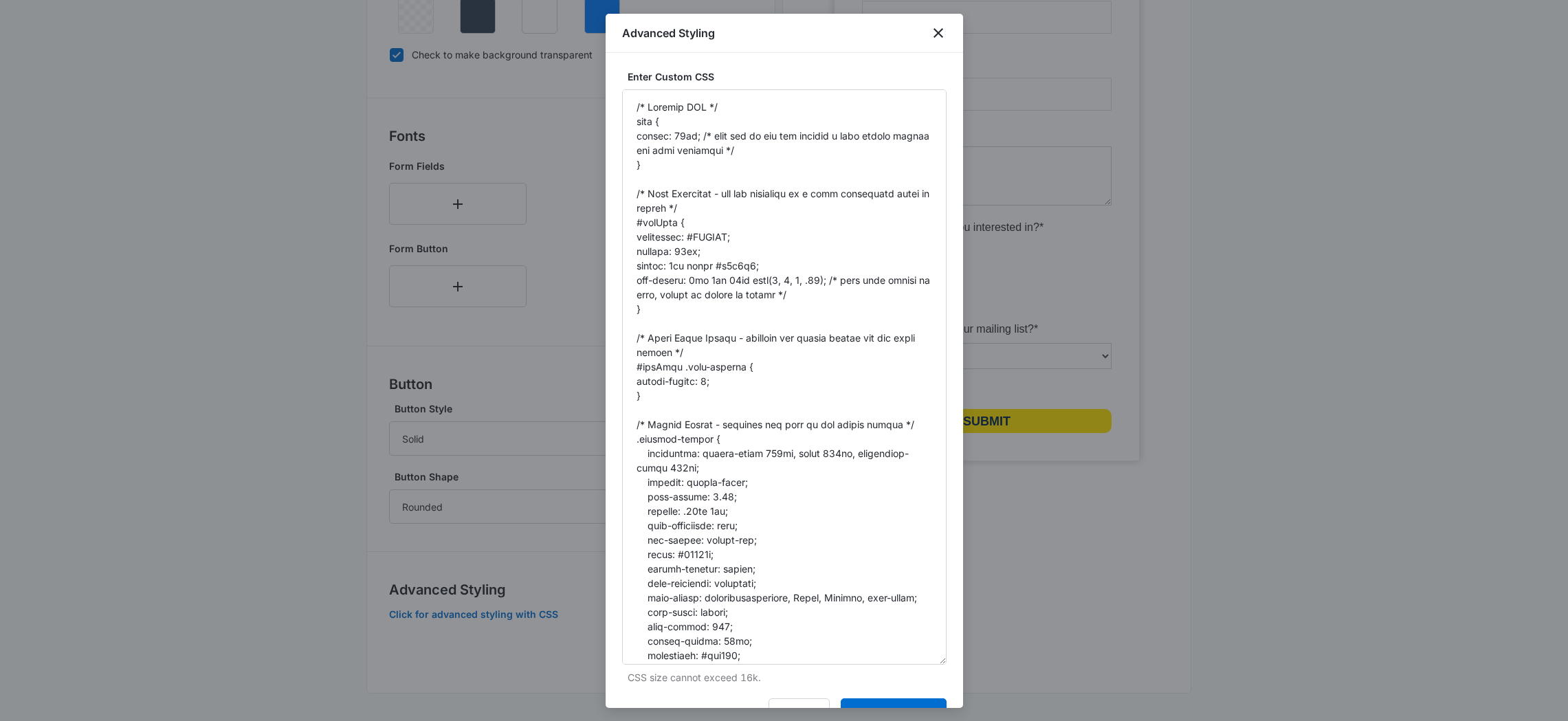
drag, startPoint x: 940, startPoint y: 163, endPoint x: 1073, endPoint y: 757, distance: 608.7
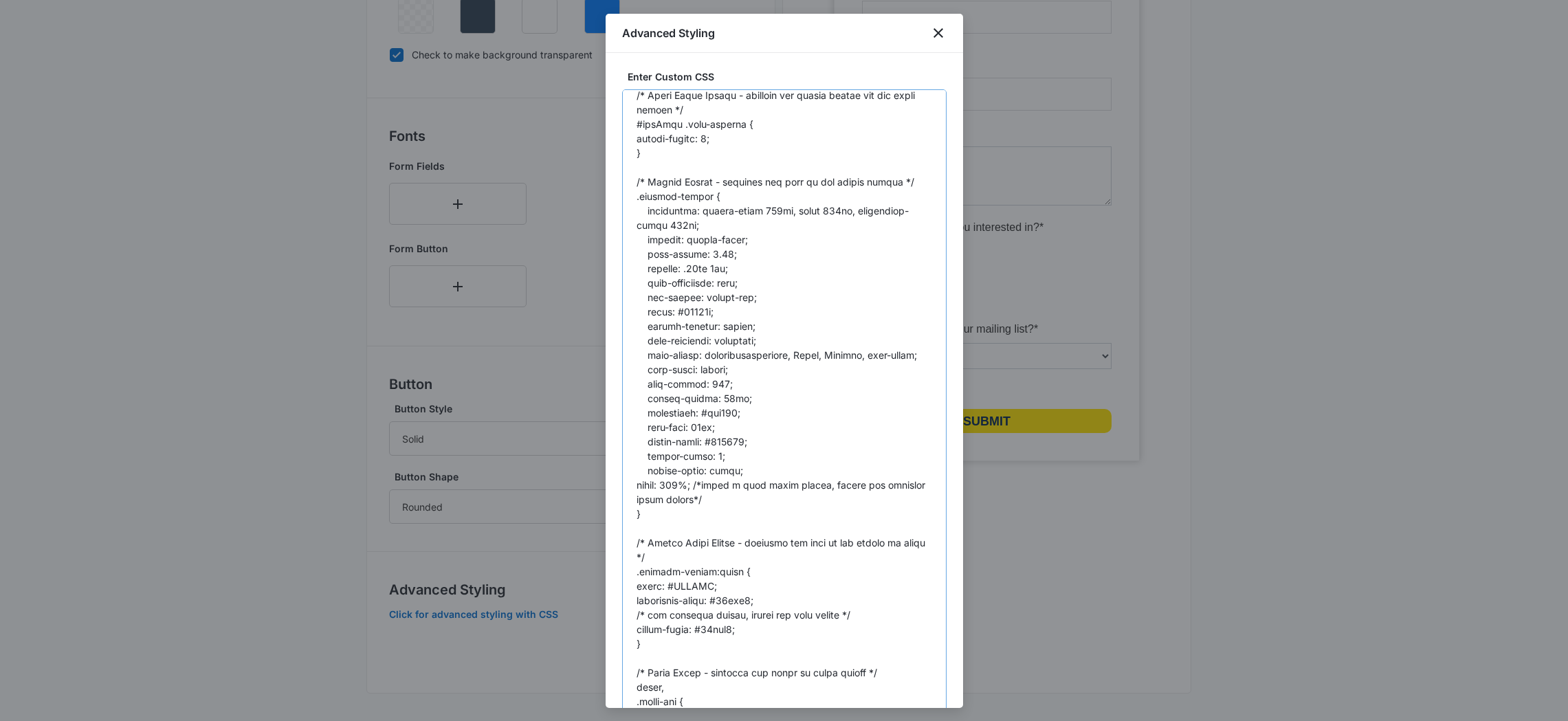
scroll to position [243, 0]
drag, startPoint x: 726, startPoint y: 397, endPoint x: 715, endPoint y: 397, distance: 11.0
click at [715, 397] on textarea at bounding box center [784, 426] width 324 height 673
click at [939, 33] on icon "close" at bounding box center [937, 33] width 16 height 16
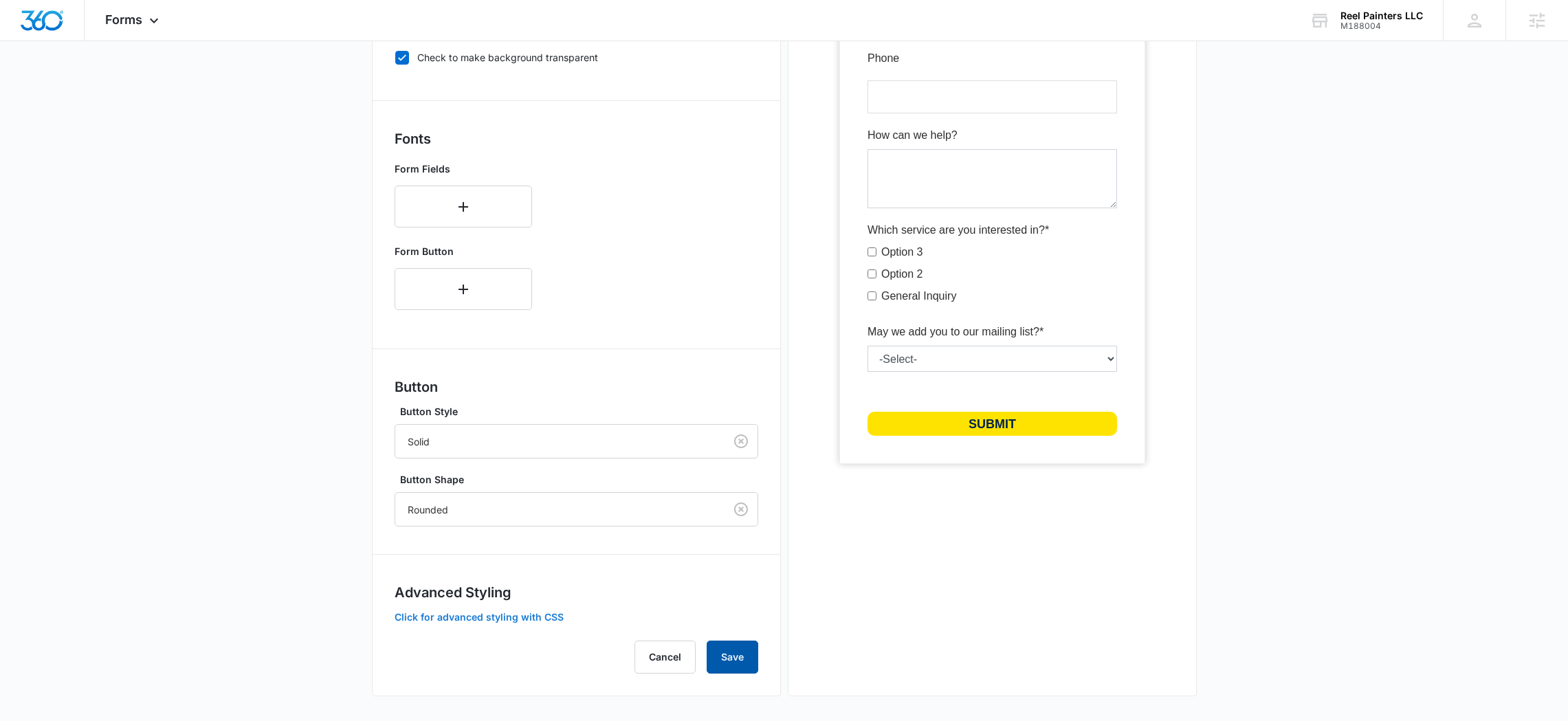
scroll to position [393, 0]
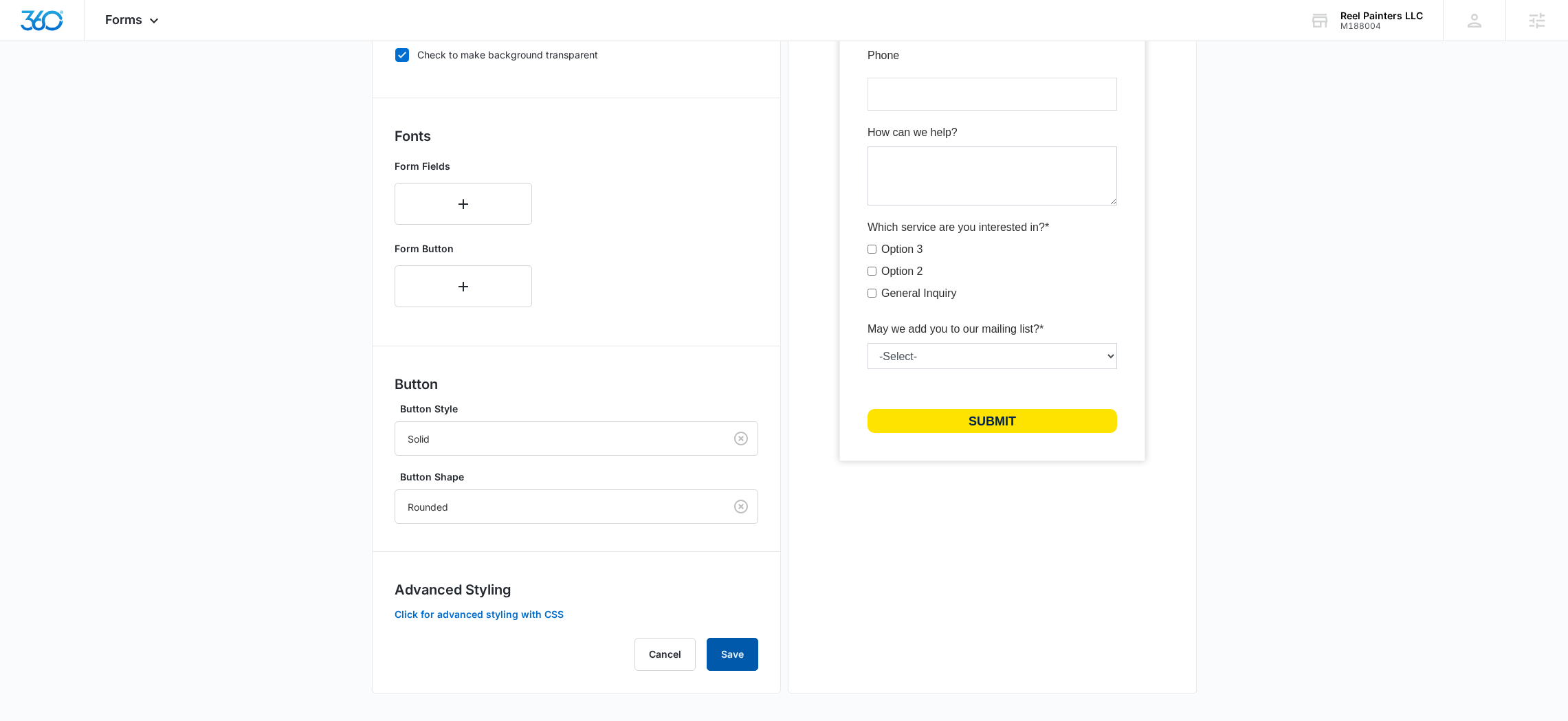
click at [740, 654] on button "Save" at bounding box center [732, 654] width 51 height 33
click at [528, 618] on button "Click for advanced styling with CSS" at bounding box center [478, 614] width 169 height 10
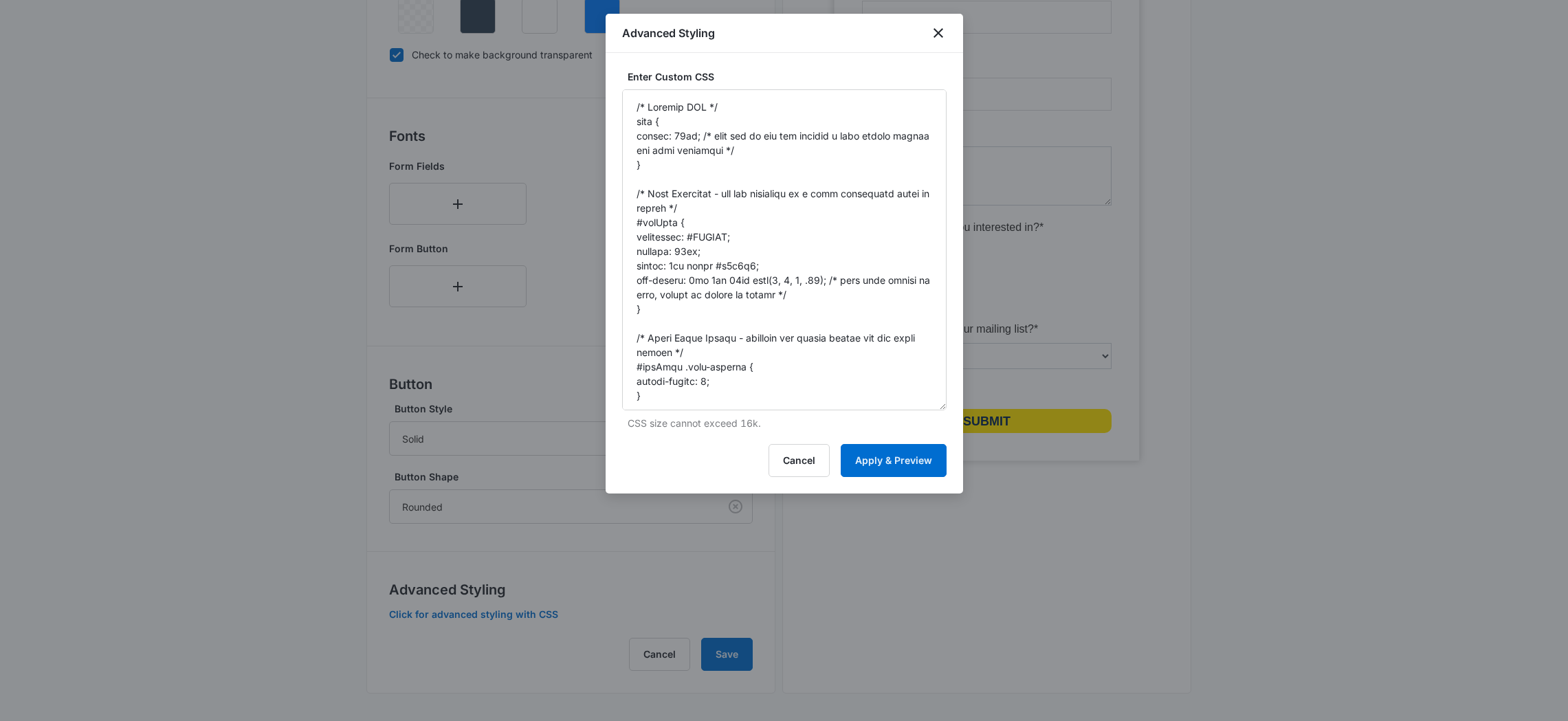
drag, startPoint x: 943, startPoint y: 164, endPoint x: 1018, endPoint y: 579, distance: 421.7
click at [1018, 580] on body "Forms Apps Reputation Websites Forms CRM Email Social Content Ads Intelligence …" at bounding box center [784, 164] width 1568 height 1114
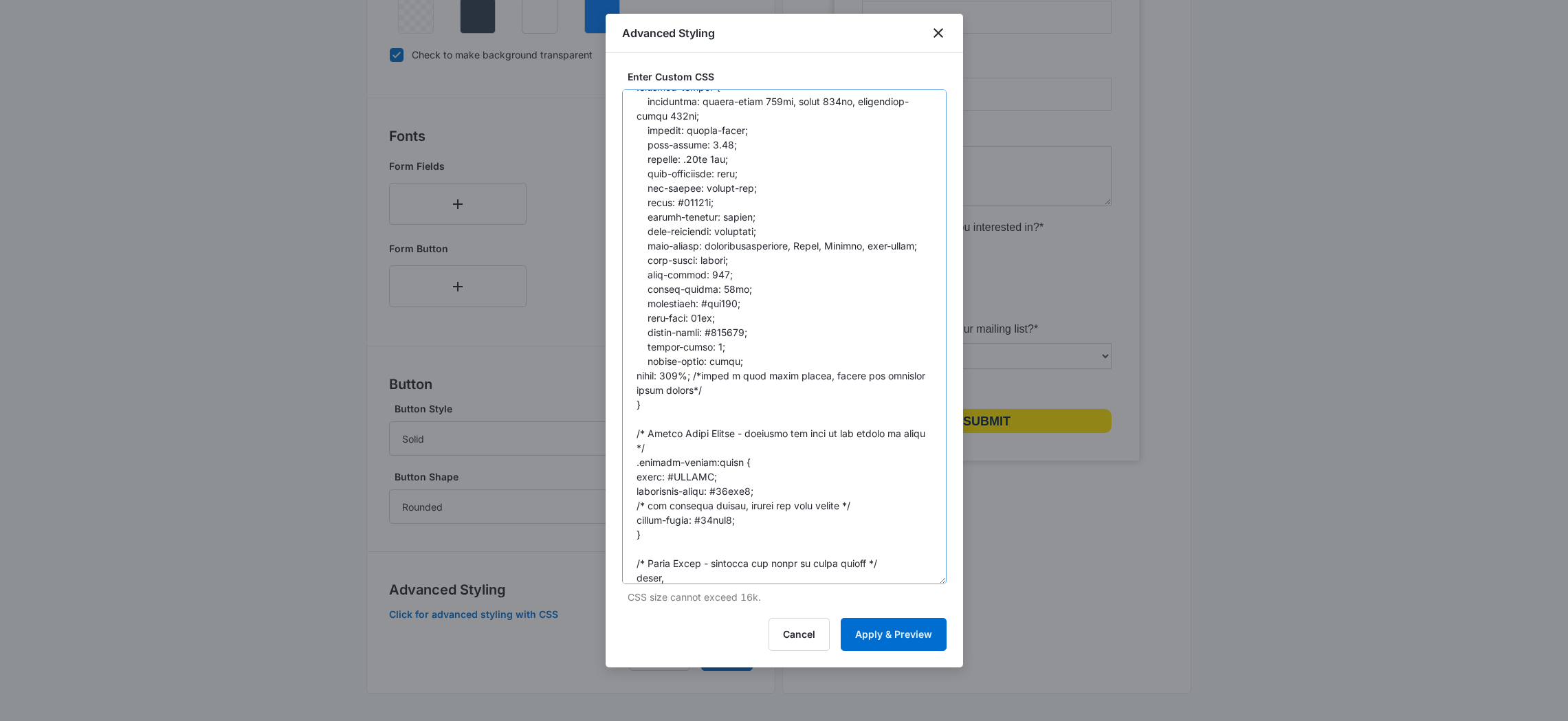
scroll to position [351, 0]
click at [716, 287] on textarea at bounding box center [784, 336] width 324 height 494
type textarea "/* General CSS */ body { margin: 10px; /* must use if you are putting a drop sh…"
click at [901, 637] on button "Apply & Preview" at bounding box center [894, 634] width 106 height 33
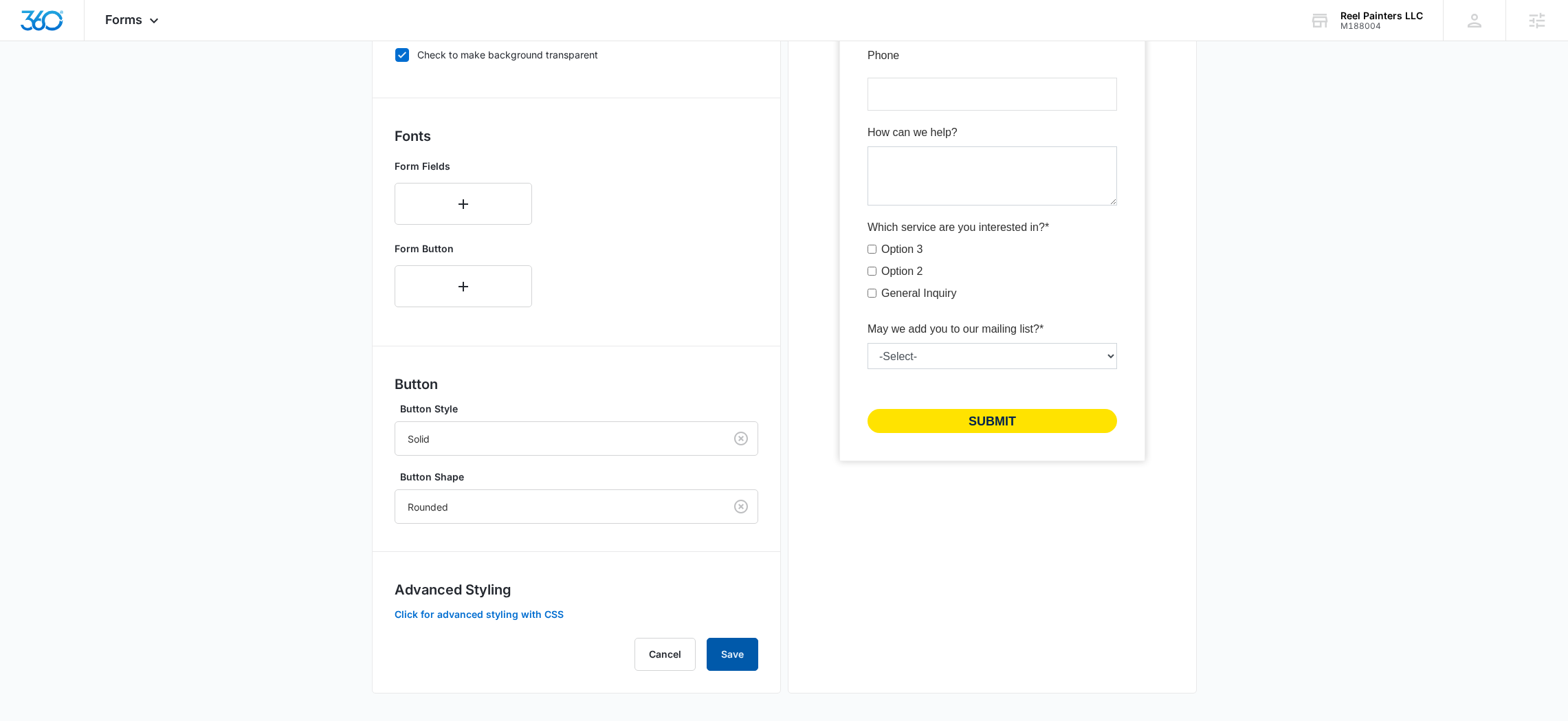
click at [744, 663] on button "Save" at bounding box center [732, 654] width 51 height 33
